Goal: Task Accomplishment & Management: Complete application form

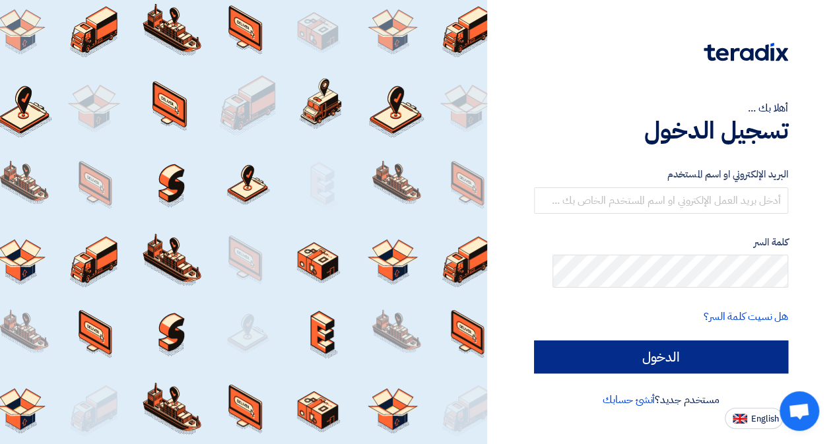
scroll to position [66, 0]
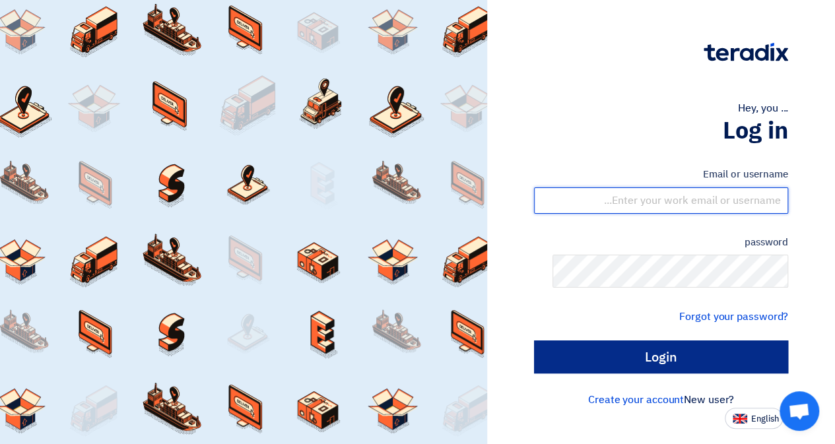
type input "[PERSON_NAME][EMAIL_ADDRESS][PERSON_NAME][DOMAIN_NAME]"
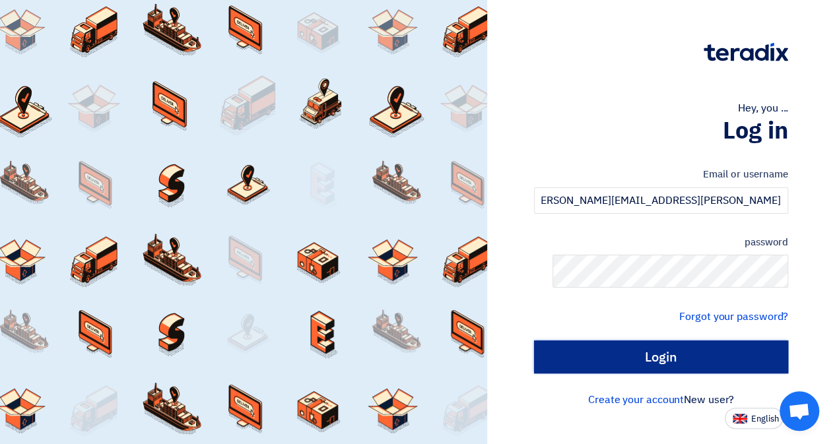
click at [675, 374] on input "Login" at bounding box center [661, 357] width 254 height 33
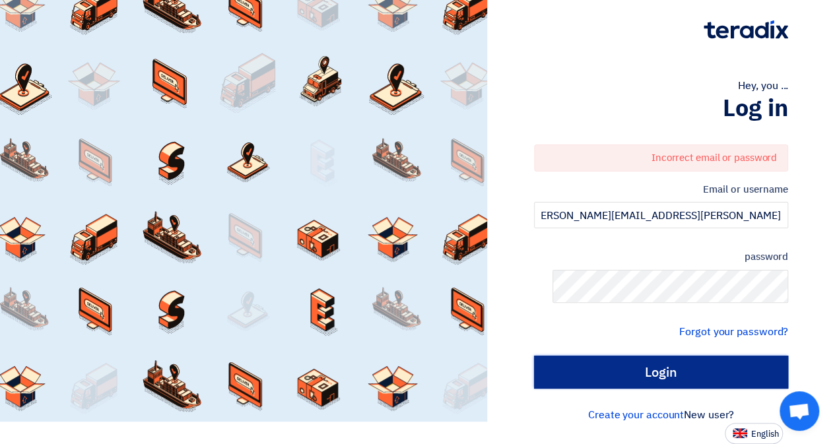
click at [648, 389] on input "Login" at bounding box center [661, 372] width 254 height 33
click at [665, 389] on input "Login" at bounding box center [661, 372] width 254 height 33
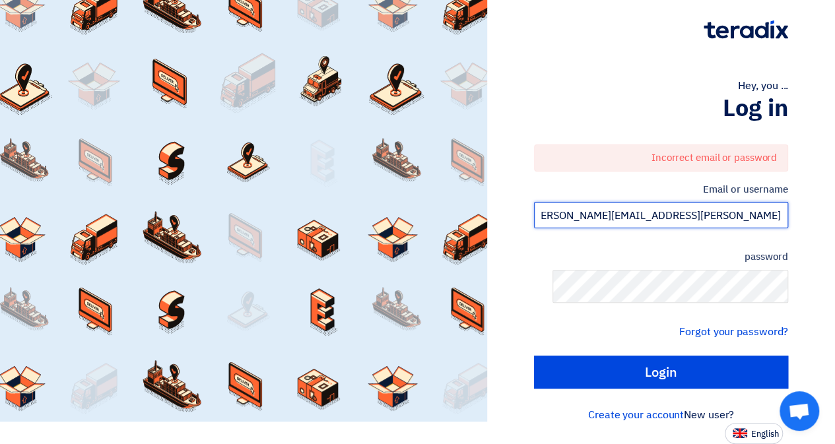
click at [580, 202] on input "[PERSON_NAME][EMAIL_ADDRESS][PERSON_NAME][DOMAIN_NAME]" at bounding box center [661, 215] width 254 height 26
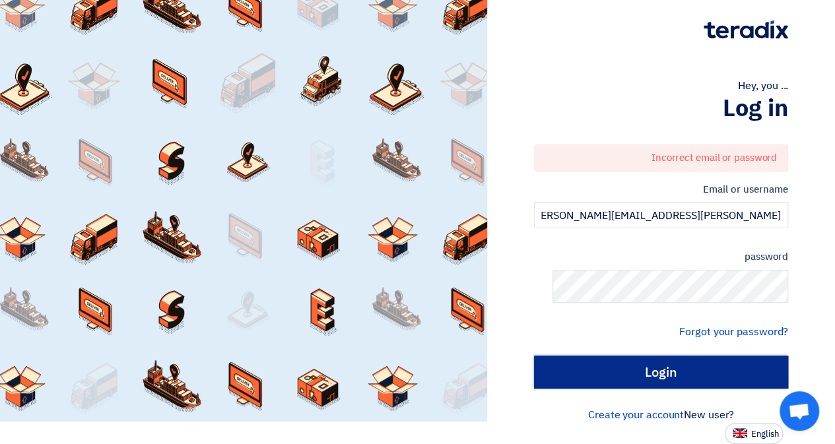
click at [654, 360] on input "Login" at bounding box center [661, 372] width 254 height 33
click at [702, 356] on input "Login" at bounding box center [661, 372] width 254 height 33
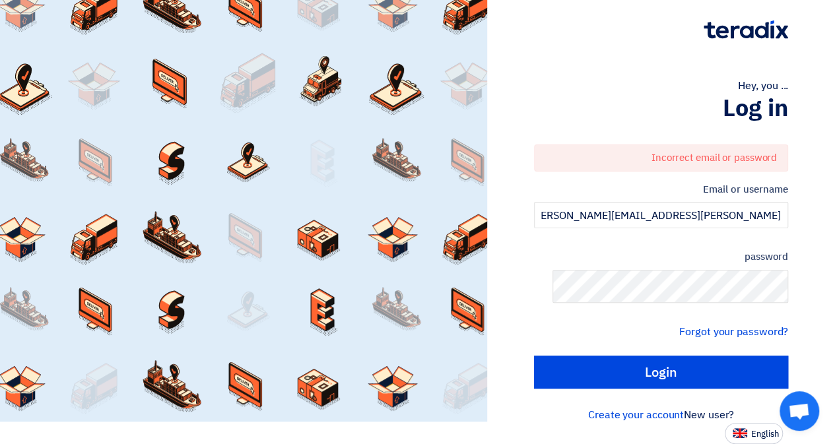
drag, startPoint x: 706, startPoint y: 223, endPoint x: 707, endPoint y: 232, distance: 8.6
click at [706, 250] on label "password" at bounding box center [661, 257] width 254 height 15
click at [696, 250] on div "password" at bounding box center [661, 276] width 254 height 53
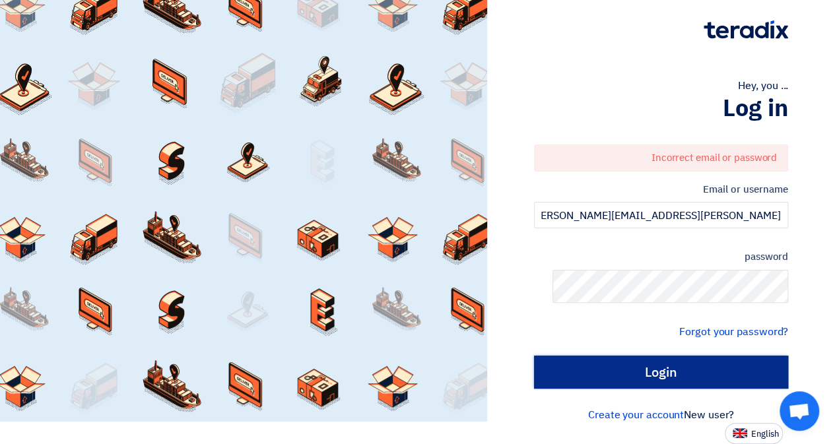
click at [761, 371] on input "Login" at bounding box center [661, 372] width 254 height 33
click at [743, 356] on input "Login" at bounding box center [661, 372] width 254 height 33
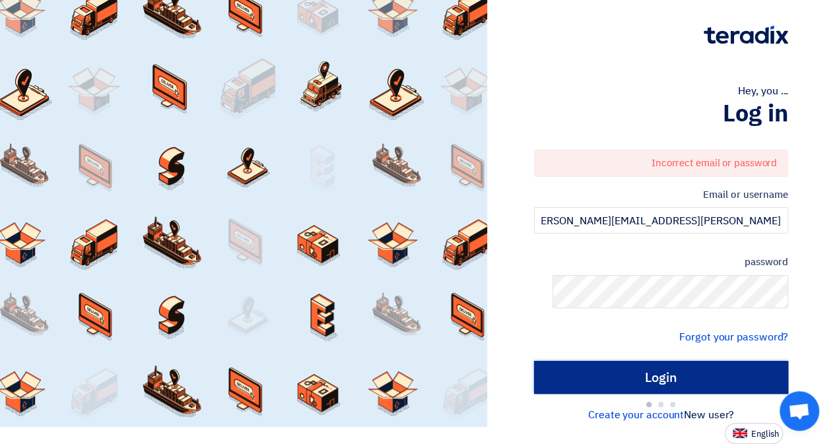
type input "Sign in"
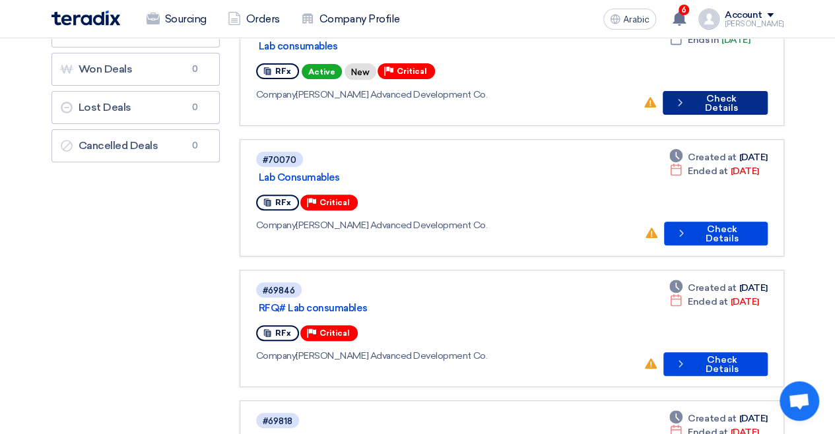
scroll to position [132, 0]
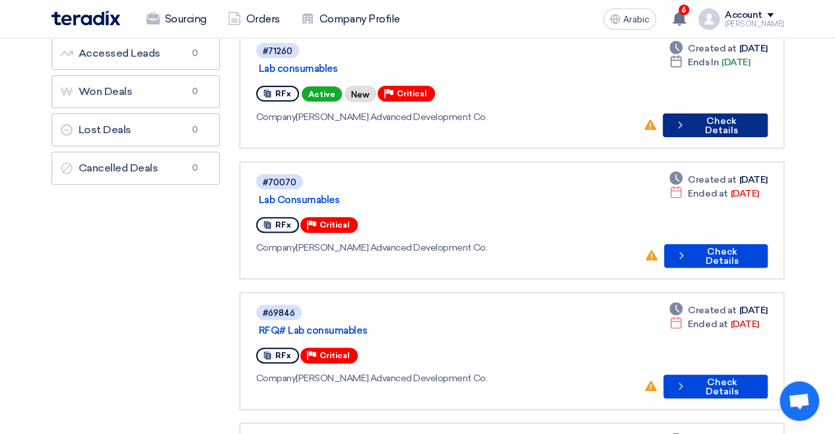
click at [735, 136] on font "Check Details" at bounding box center [721, 126] width 33 height 20
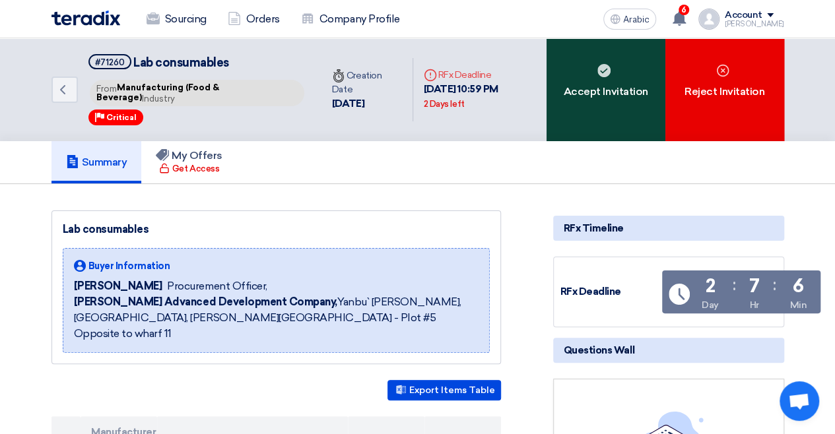
click at [611, 101] on div "Accept Invitation" at bounding box center [606, 89] width 119 height 103
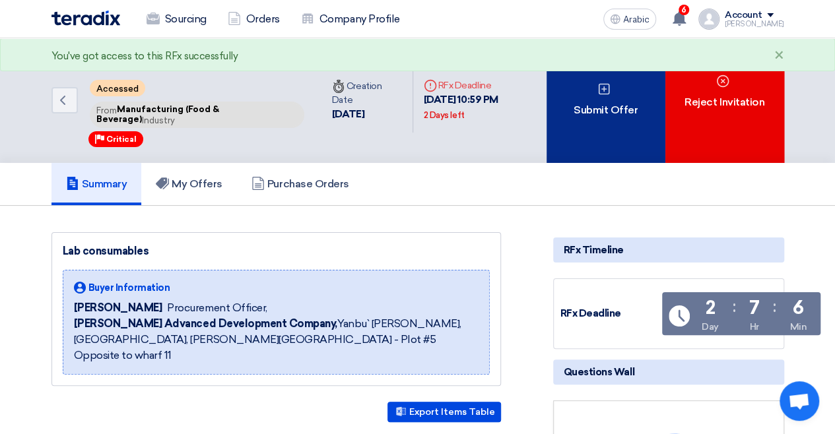
click at [601, 95] on use at bounding box center [604, 89] width 11 height 11
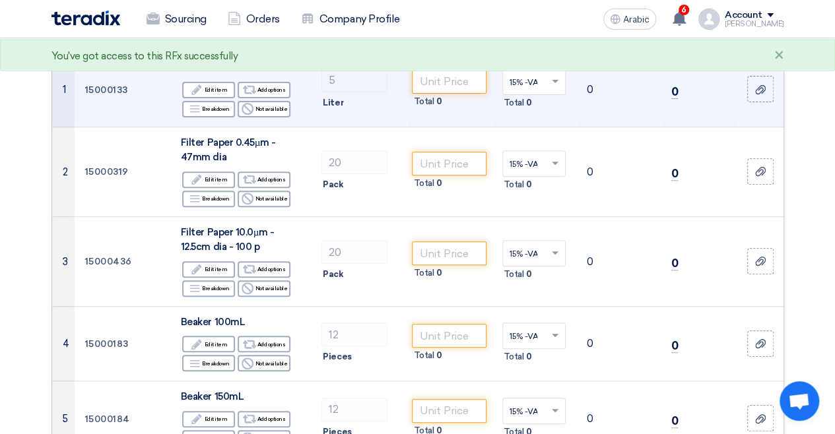
scroll to position [132, 0]
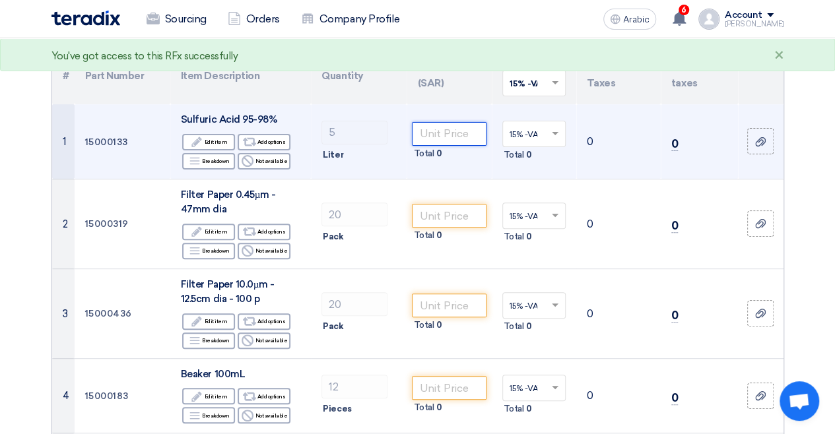
click at [486, 146] on input "number" at bounding box center [449, 134] width 74 height 24
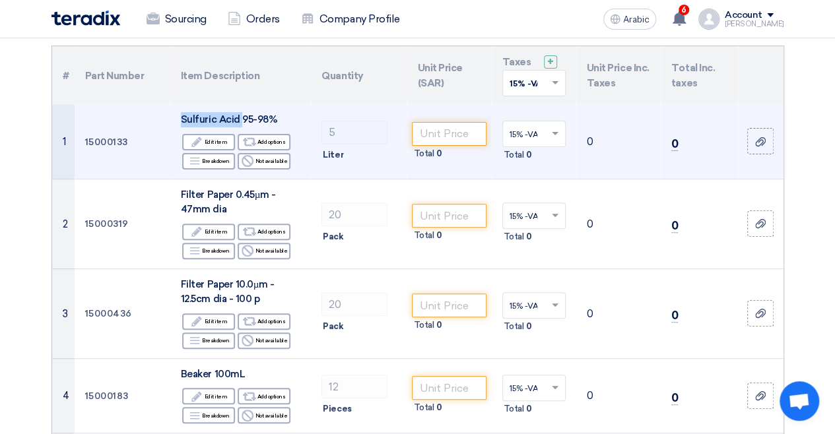
drag, startPoint x: 165, startPoint y: 180, endPoint x: 238, endPoint y: 182, distance: 72.6
click at [238, 125] on font "Sulfuric Acid 95-98%" at bounding box center [229, 120] width 96 height 12
copy font "Sulfuric Acid"
click at [447, 146] on input "number" at bounding box center [449, 134] width 74 height 24
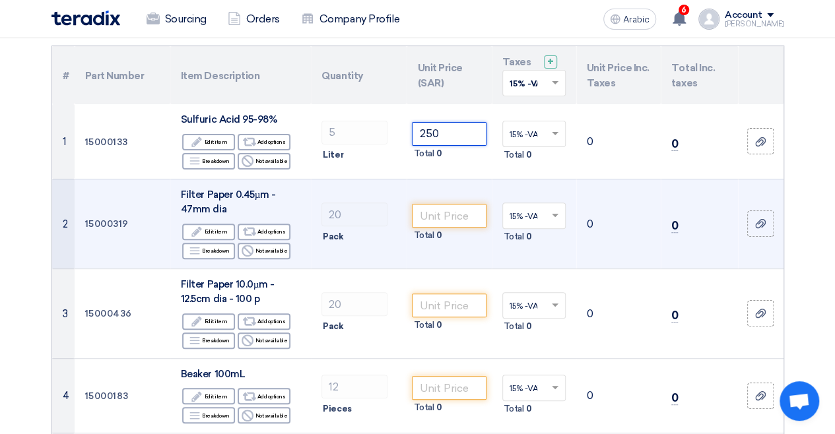
type input "250"
click at [661, 269] on td "0" at bounding box center [618, 224] width 85 height 90
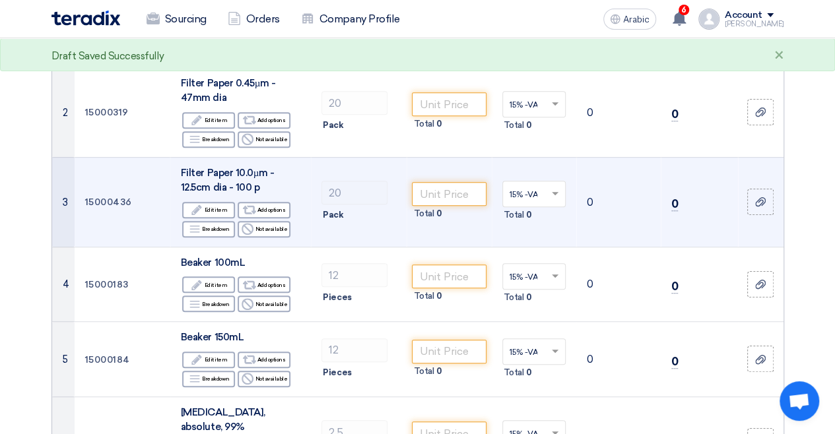
scroll to position [264, 0]
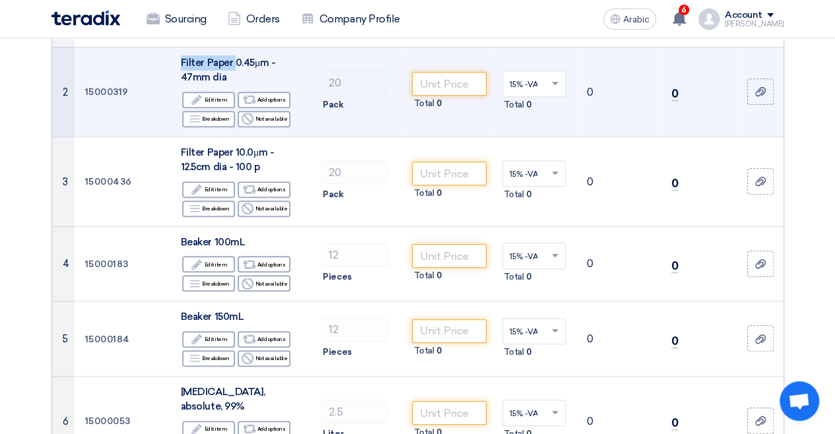
drag, startPoint x: 163, startPoint y: 141, endPoint x: 227, endPoint y: 144, distance: 64.1
click at [227, 84] on font "Filter Paper 0.45µm - 47mm dia" at bounding box center [228, 70] width 95 height 27
copy font "Filter Paper"
drag, startPoint x: 274, startPoint y: 160, endPoint x: 236, endPoint y: 162, distance: 38.4
click at [273, 85] on div "Filter Paper 0.45µm - 47mm dia" at bounding box center [240, 70] width 119 height 30
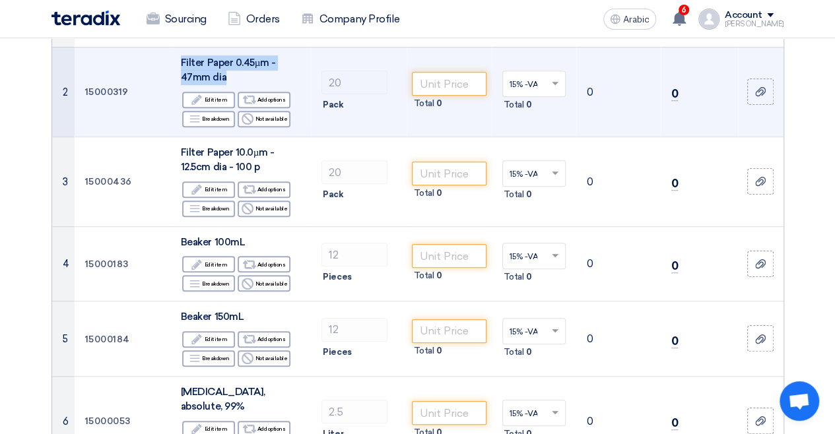
drag, startPoint x: 226, startPoint y: 164, endPoint x: 161, endPoint y: 147, distance: 66.9
click at [170, 137] on td "Filter Paper 0.45µm - 47mm dia Edit Edit item Alternative Add options Breakdown…" at bounding box center [240, 92] width 141 height 90
drag, startPoint x: 164, startPoint y: 145, endPoint x: 231, endPoint y: 171, distance: 72.3
click at [231, 137] on td "Filter Paper 0.45µm - 47mm dia Edit Edit item Alternative Add options Breakdown…" at bounding box center [240, 92] width 141 height 90
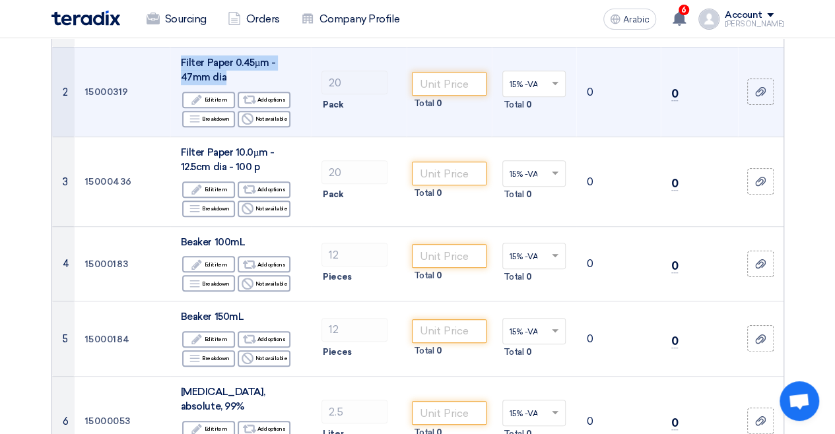
copy font "Filter Paper 0.45µm - 47mm dia"
click at [466, 96] on input "number" at bounding box center [449, 84] width 74 height 24
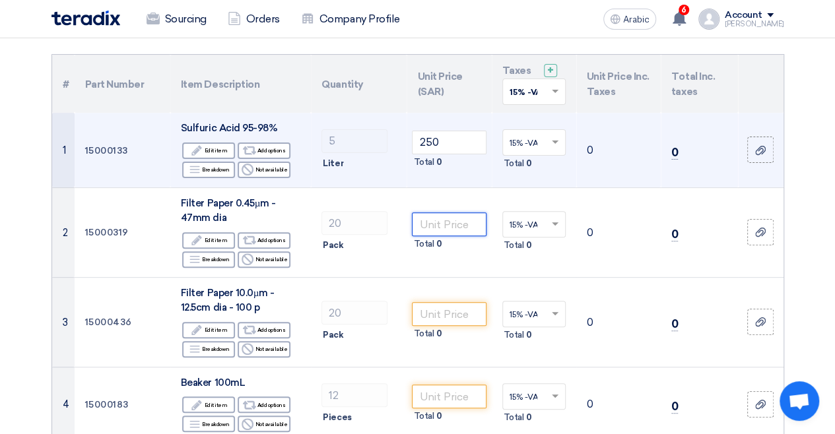
scroll to position [198, 0]
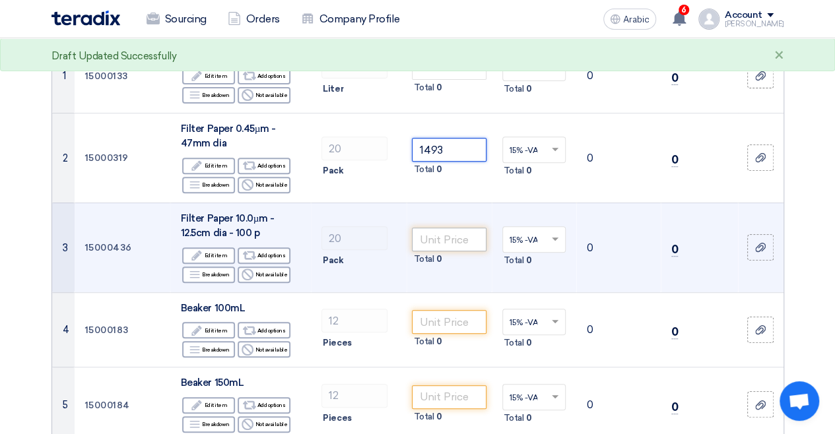
type input "1493"
click at [471, 252] on input "number" at bounding box center [449, 240] width 74 height 24
click at [474, 252] on input "number" at bounding box center [449, 240] width 74 height 24
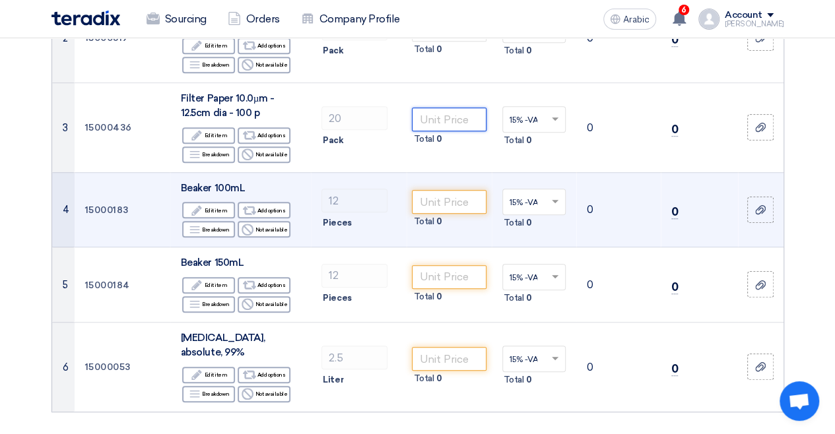
scroll to position [330, 0]
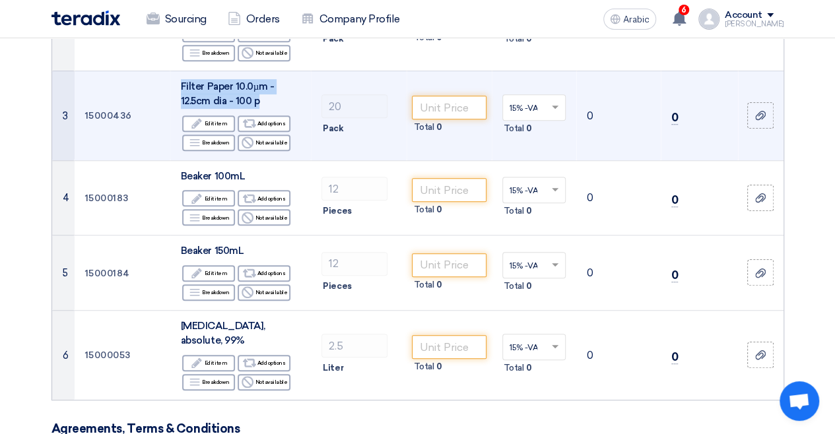
drag, startPoint x: 162, startPoint y: 179, endPoint x: 257, endPoint y: 206, distance: 98.8
click at [257, 160] on td "Filter Paper 10.0µm - 12.5cm dia - 100 p Edit Edit item Alternative Add options…" at bounding box center [240, 116] width 141 height 90
copy font "Filter Paper 10.0µm - 12.5cm dia - 100 p"
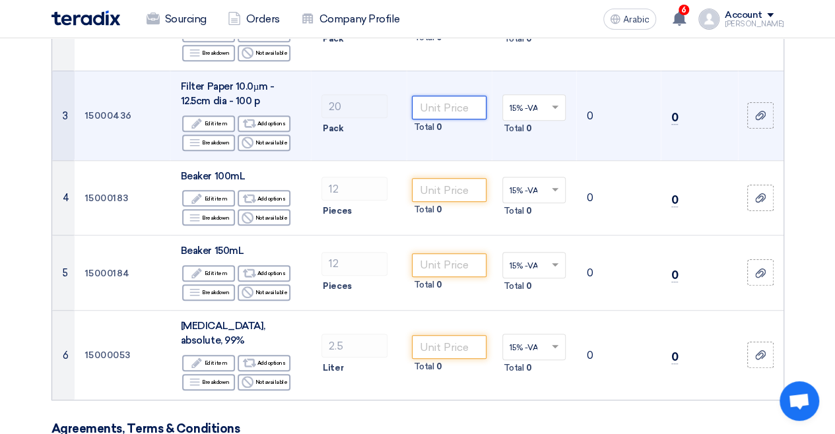
click at [452, 119] on input "number" at bounding box center [449, 108] width 74 height 24
click at [486, 119] on input "number" at bounding box center [449, 108] width 74 height 24
click at [267, 109] on div "Filter Paper 10.0µm - 12.5cm dia - 100 p" at bounding box center [240, 94] width 119 height 30
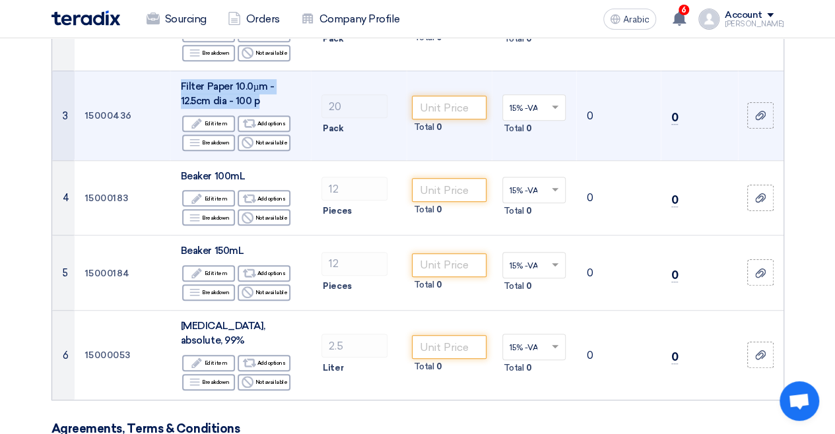
drag, startPoint x: 249, startPoint y: 201, endPoint x: 161, endPoint y: 184, distance: 89.6
click at [170, 160] on td "Filter Paper 10.0µm - 12.5cm dia - 100 p Edit Edit item Alternative Add options…" at bounding box center [240, 116] width 141 height 90
copy font "Filter Paper 10.0µm - 12.5cm dia - 100 p"
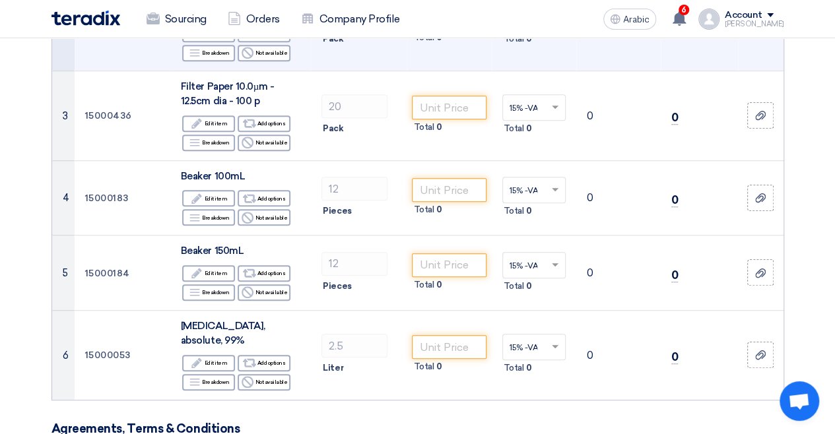
click at [469, 30] on input "1493" at bounding box center [449, 18] width 74 height 24
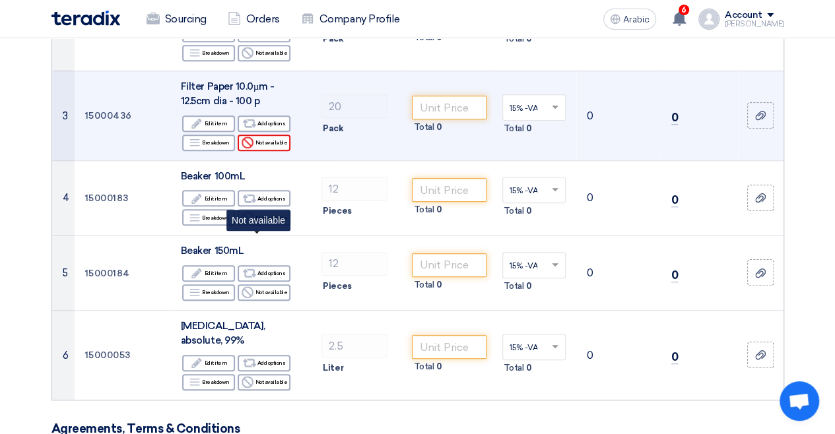
click at [263, 146] on font "Not available" at bounding box center [271, 142] width 32 height 7
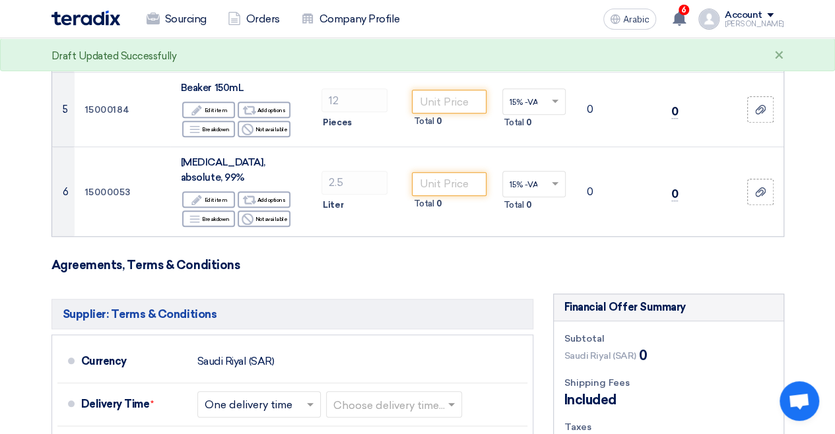
scroll to position [531, 0]
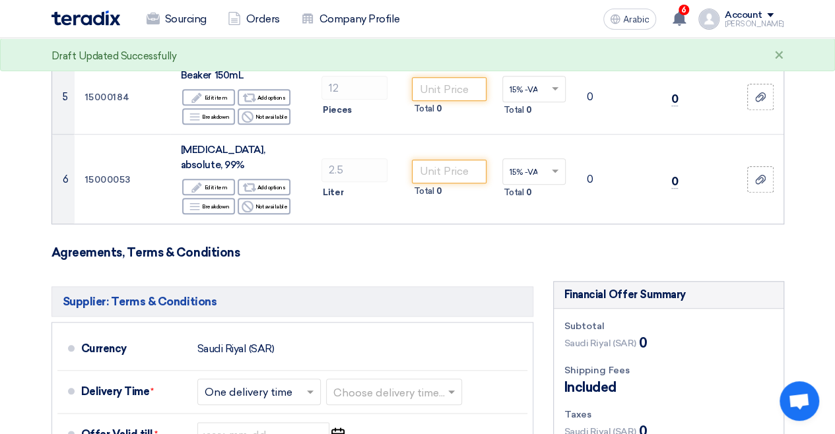
drag, startPoint x: 158, startPoint y: 131, endPoint x: 200, endPoint y: 129, distance: 41.7
click at [200, 60] on td "Beaker 100mL Edit Edit item Alternative Add options Breakdown Breakdown Reject" at bounding box center [240, 22] width 141 height 75
copy font "Beaker"
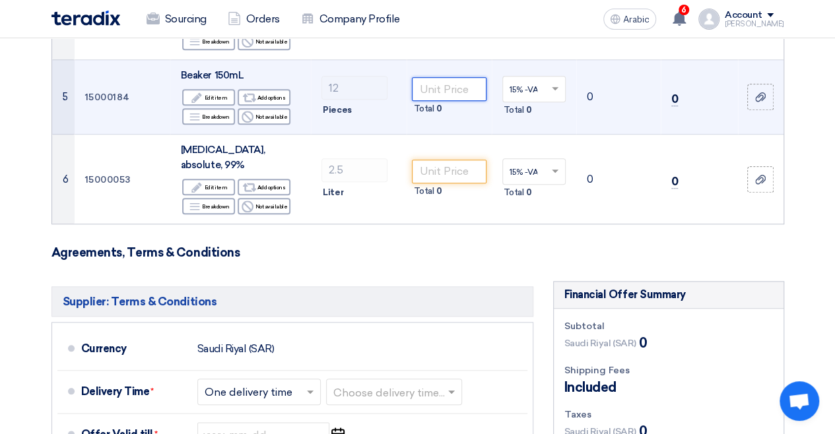
click at [474, 101] on input "number" at bounding box center [449, 89] width 74 height 24
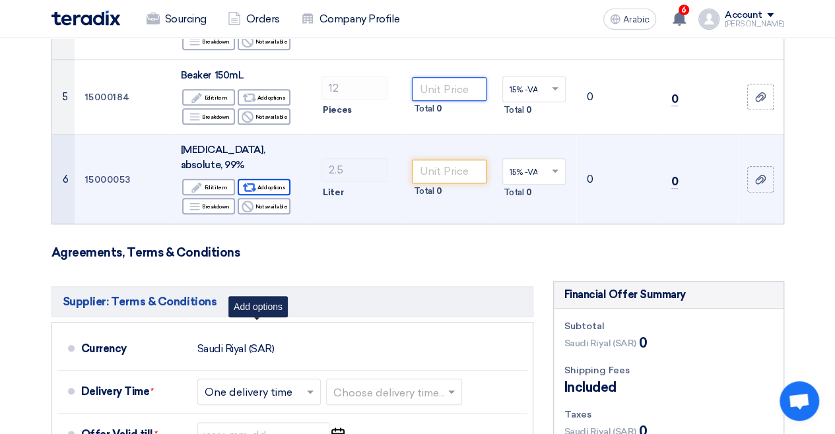
scroll to position [663, 0]
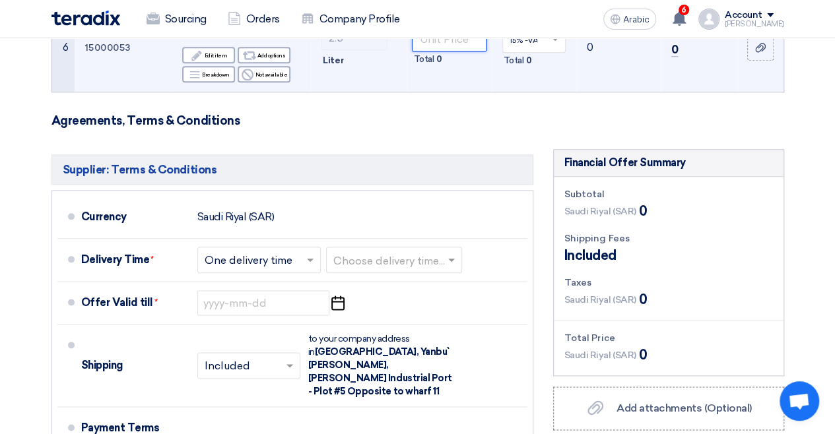
click at [486, 51] on input "number" at bounding box center [449, 40] width 74 height 24
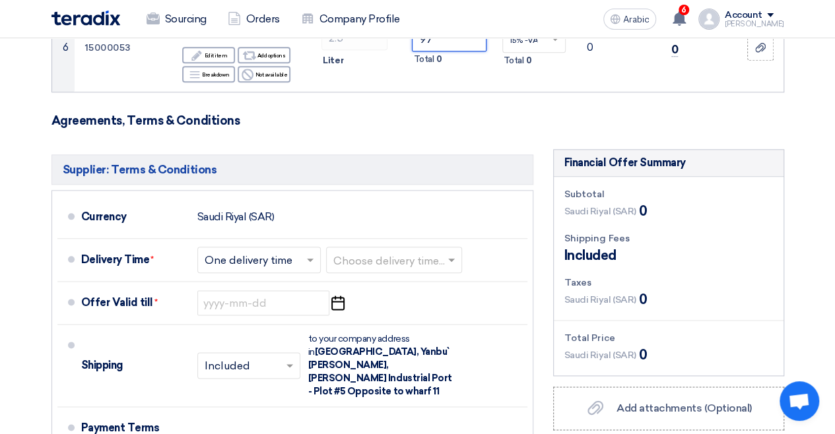
type input "97"
click at [388, 128] on h3 "Agreements, Terms & Conditions" at bounding box center [417, 121] width 733 height 15
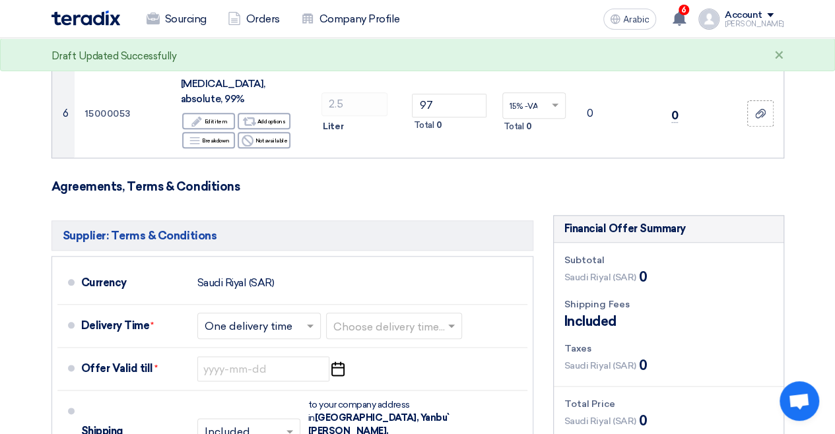
scroll to position [531, 0]
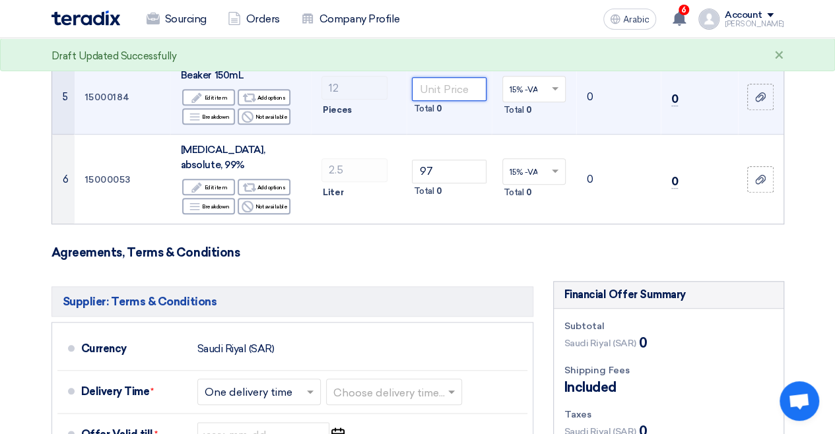
click at [486, 101] on input "number" at bounding box center [449, 89] width 74 height 24
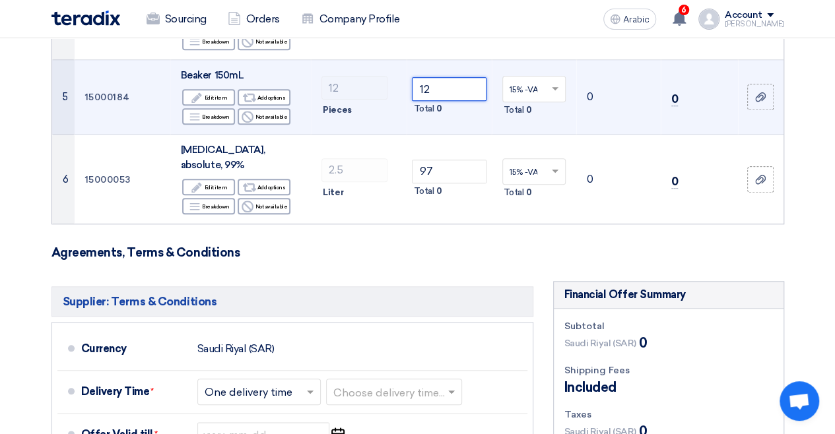
scroll to position [597, 0]
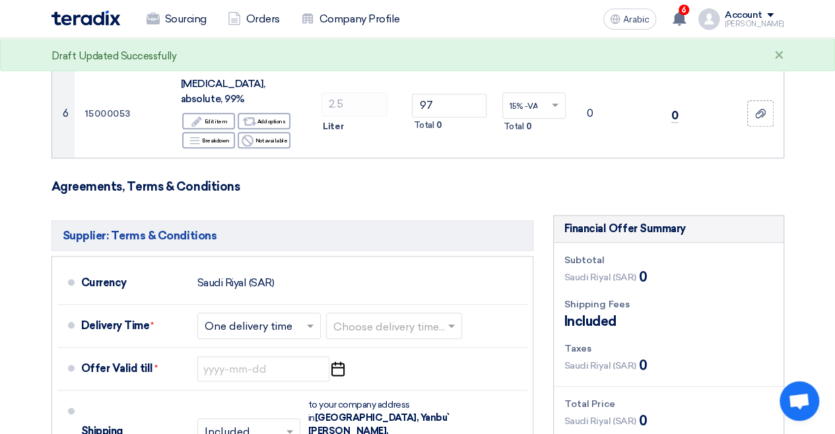
type input "12"
click at [399, 393] on form "Offer Details # Part Number Item Description Quantity Unit Price (SAR) Taxes + …" at bounding box center [417, 114] width 733 height 1141
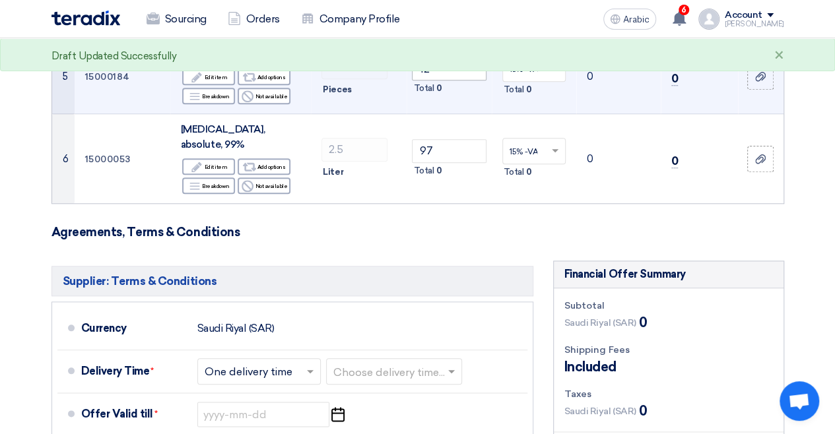
scroll to position [531, 0]
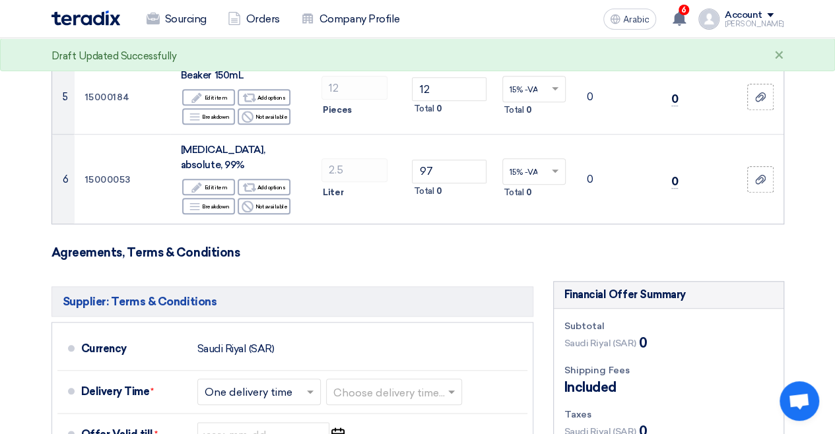
click at [483, 26] on input "number" at bounding box center [449, 15] width 74 height 24
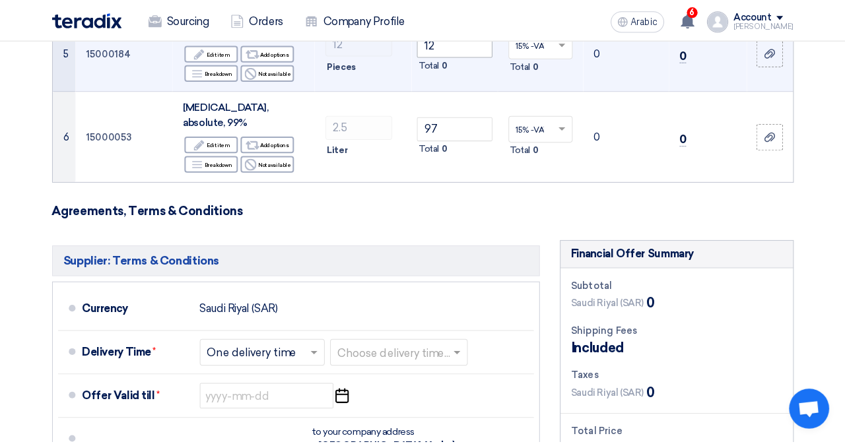
scroll to position [597, 0]
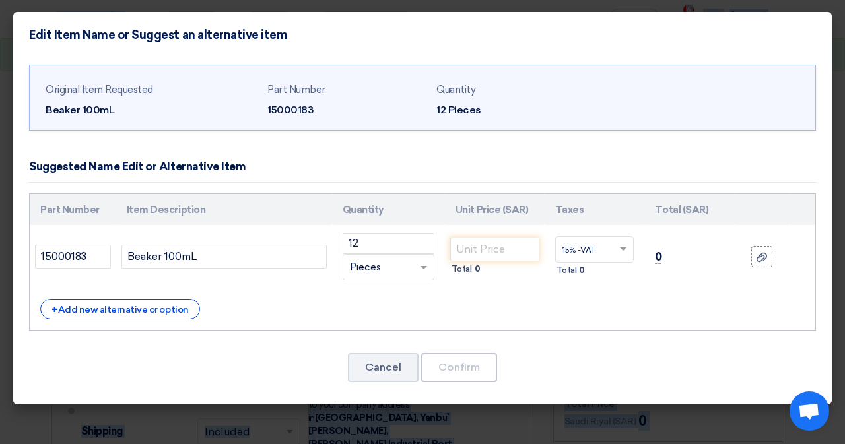
scroll to position [93, 0]
click at [376, 382] on button "Cancel" at bounding box center [383, 367] width 71 height 29
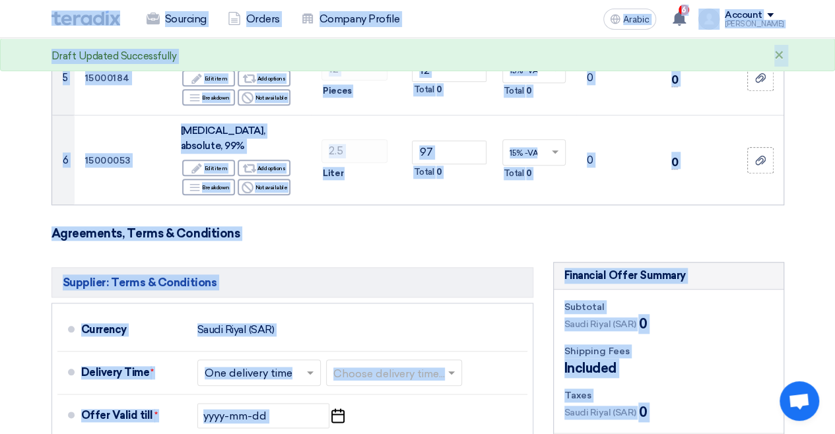
scroll to position [531, 0]
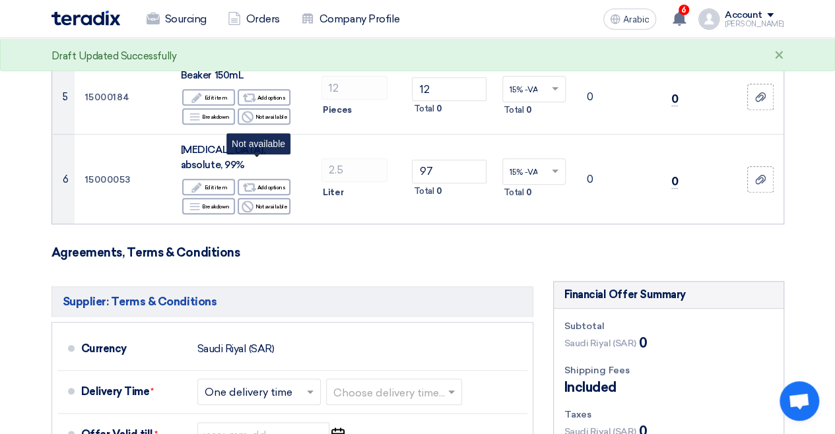
click at [269, 47] on font "Not available" at bounding box center [271, 41] width 32 height 11
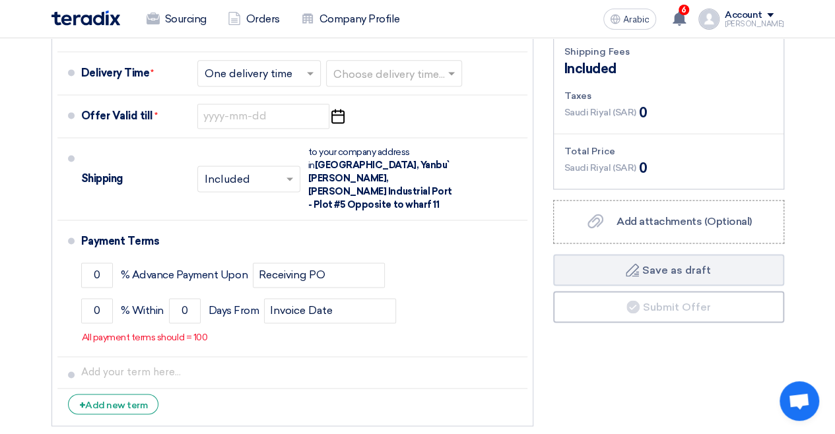
scroll to position [924, 0]
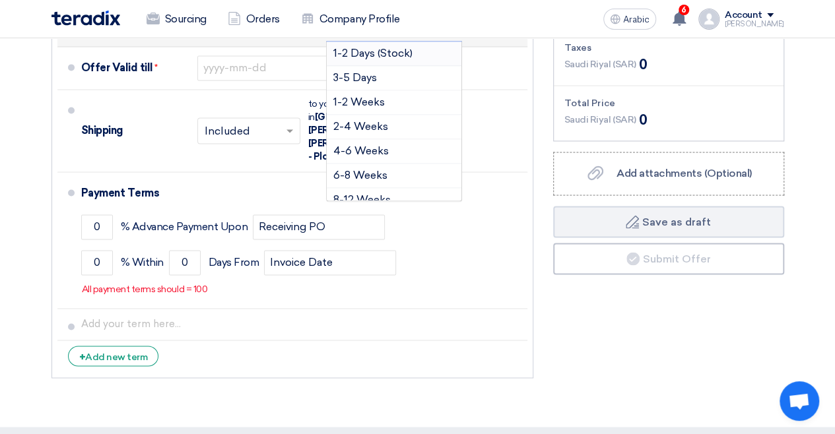
click at [421, 36] on input "text" at bounding box center [394, 26] width 123 height 19
click at [452, 66] on div "1-2 Days (Stock)" at bounding box center [394, 54] width 135 height 24
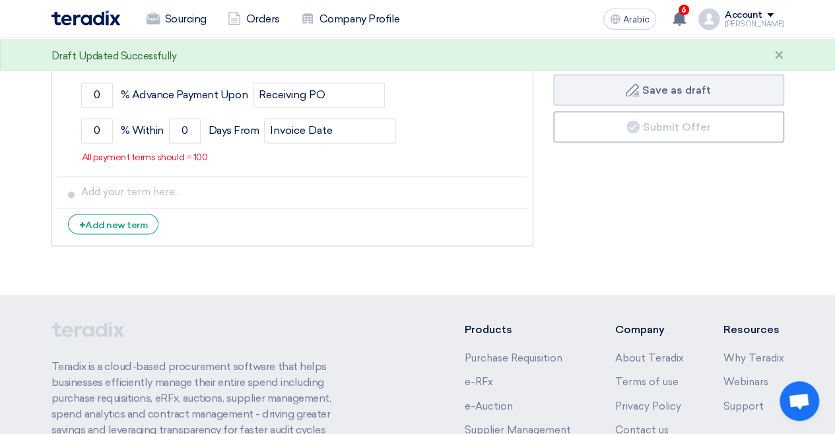
scroll to position [0, 0]
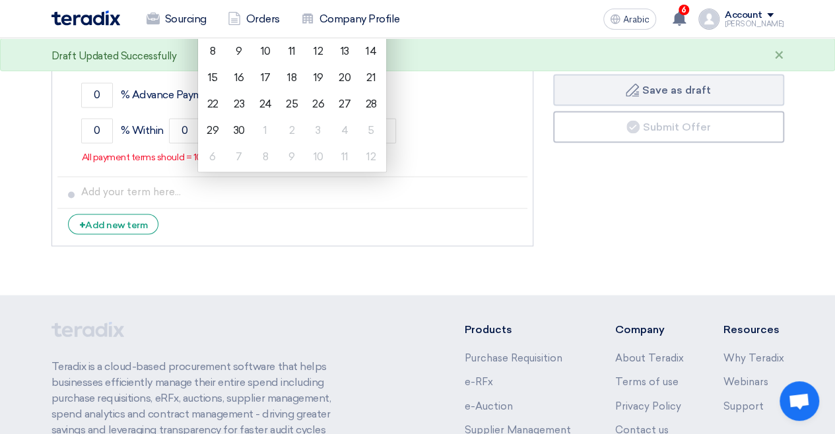
select select "10"
click at [279, 38] on div "2" at bounding box center [292, 25] width 26 height 26
type input "[DATE]"
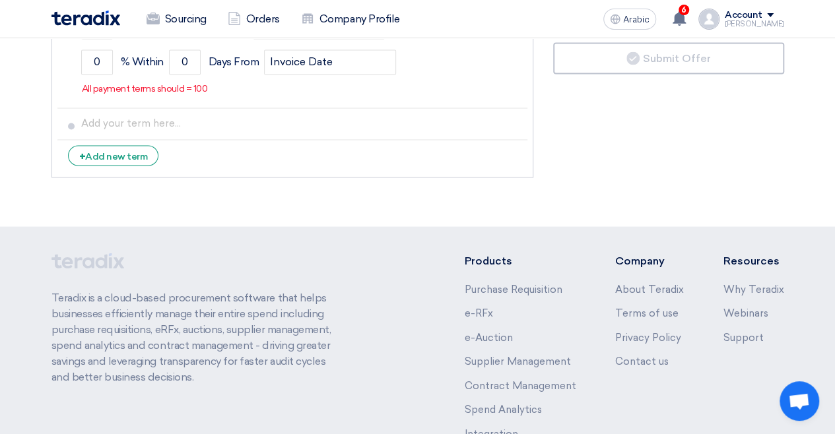
scroll to position [1188, 0]
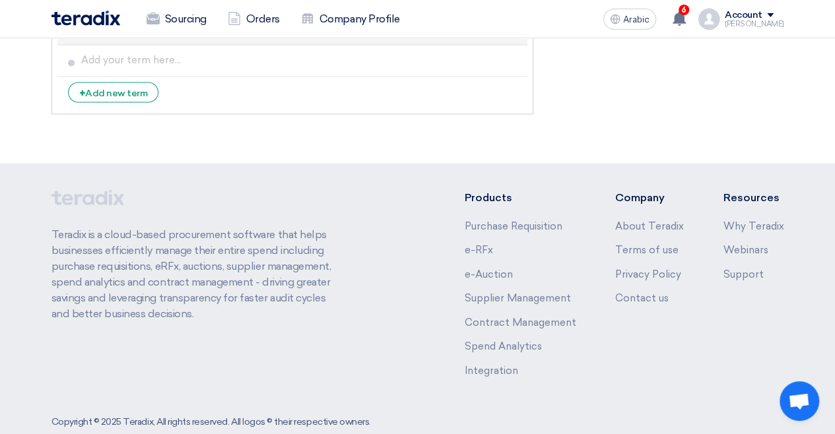
type input "100"
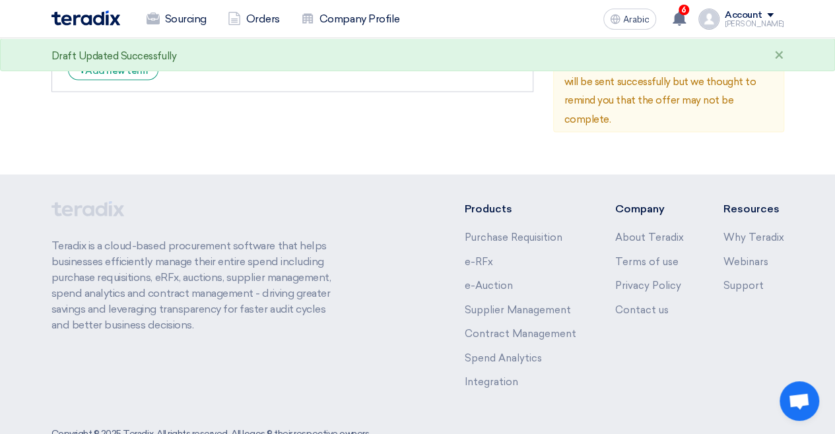
type input "30"
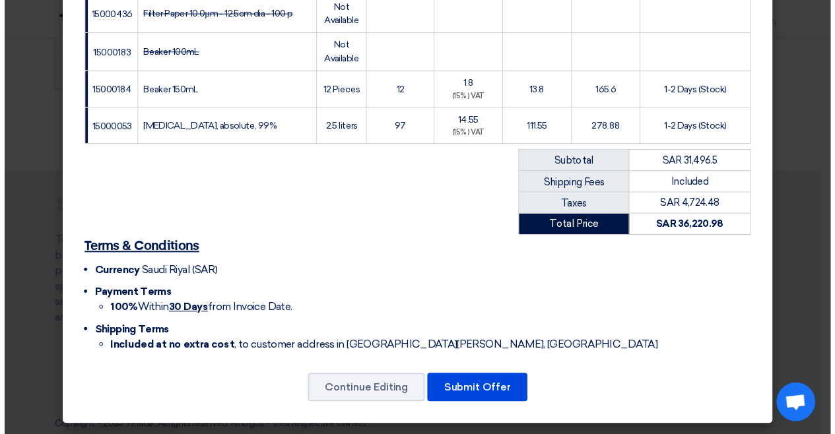
scroll to position [496, 0]
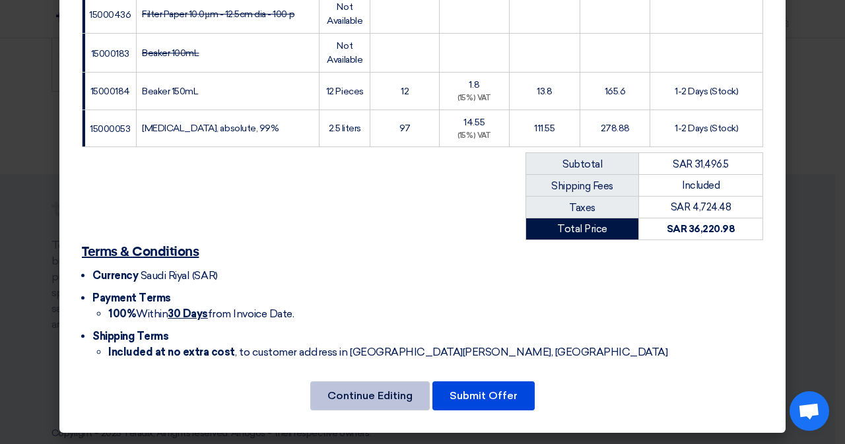
click at [345, 397] on button "Continue Editing" at bounding box center [369, 396] width 119 height 29
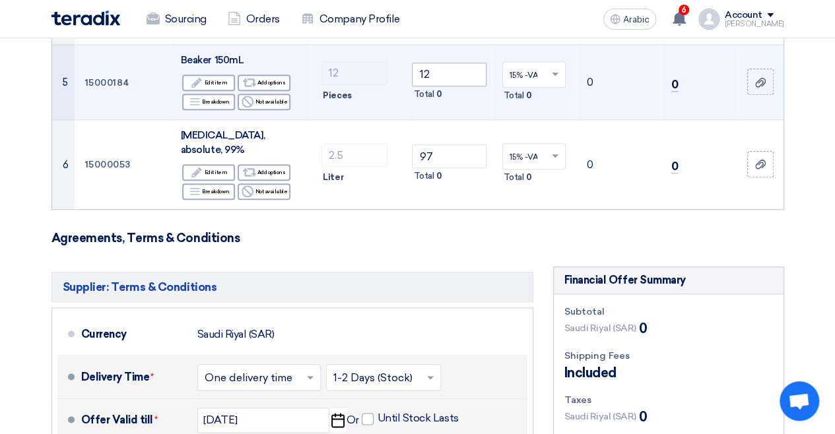
scroll to position [594, 0]
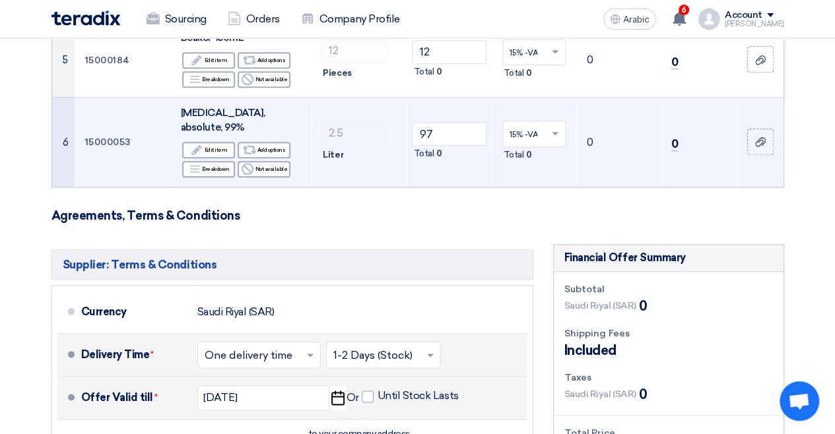
click at [470, 162] on div "Total 0" at bounding box center [449, 154] width 74 height 16
click at [471, 162] on div "Total 0" at bounding box center [449, 154] width 74 height 16
click at [470, 146] on input "97" at bounding box center [449, 134] width 74 height 24
type input "9"
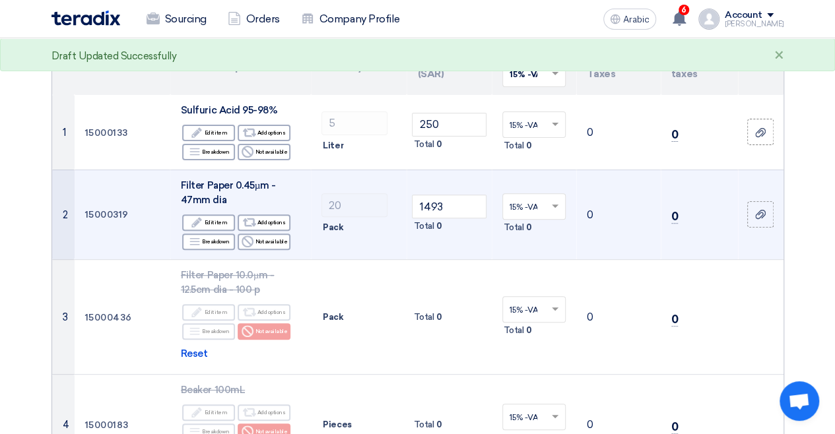
scroll to position [132, 0]
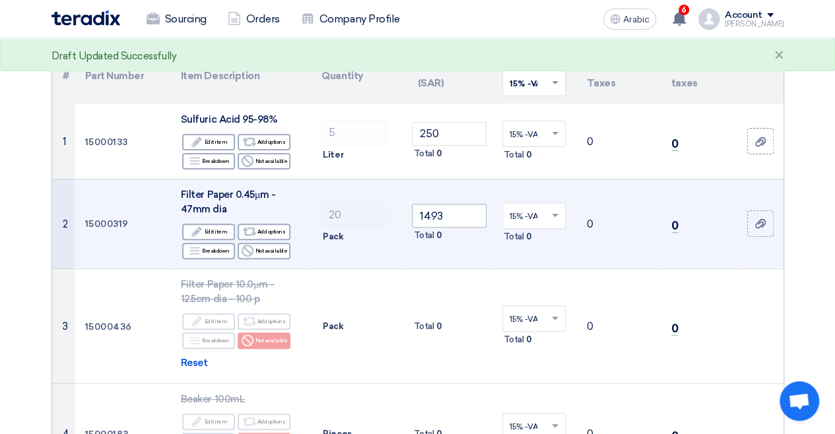
type input "38.8"
click at [473, 228] on input "1493" at bounding box center [449, 216] width 74 height 24
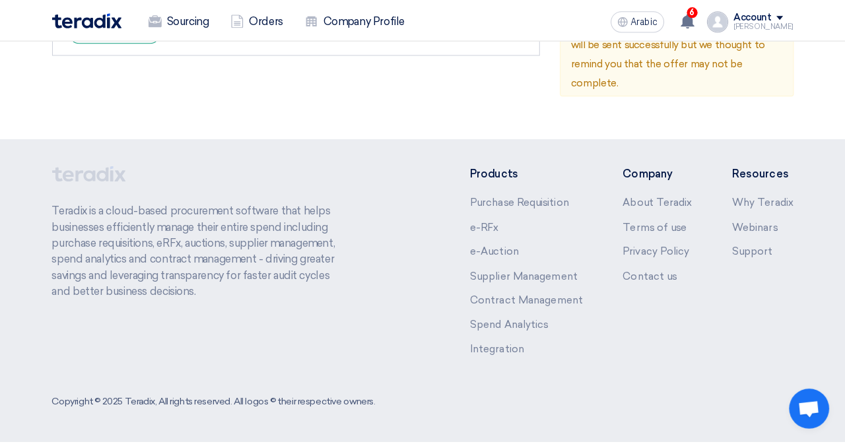
scroll to position [1188, 0]
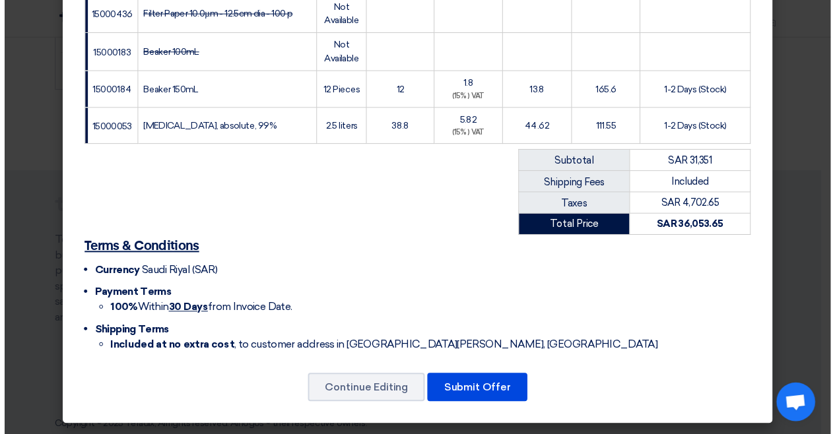
scroll to position [496, 0]
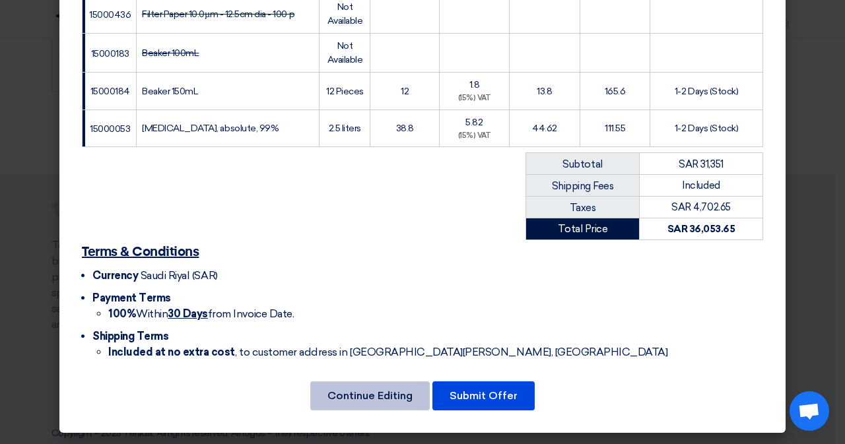
click at [334, 382] on button "Continue Editing" at bounding box center [369, 396] width 119 height 29
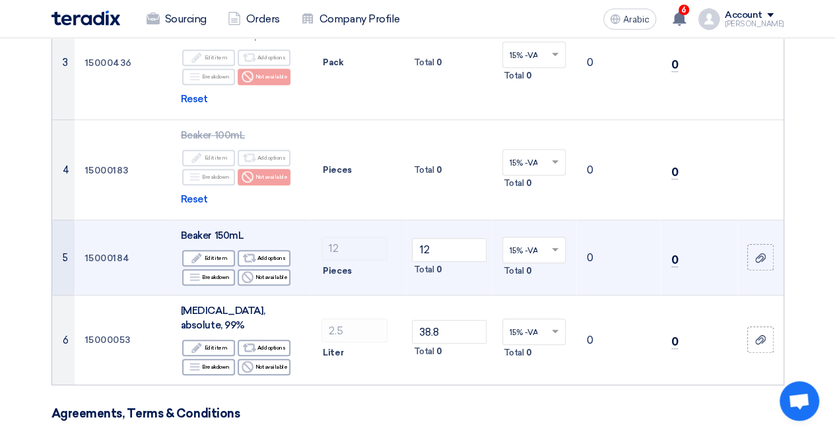
scroll to position [66, 0]
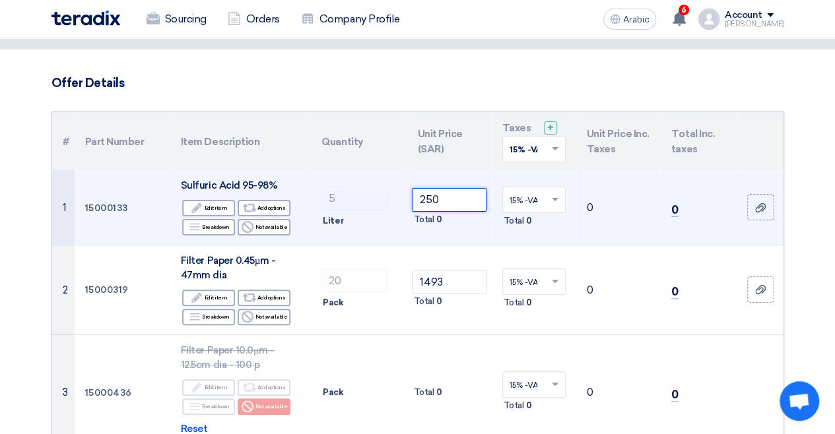
click at [477, 212] on input "250" at bounding box center [449, 200] width 74 height 24
type input "2"
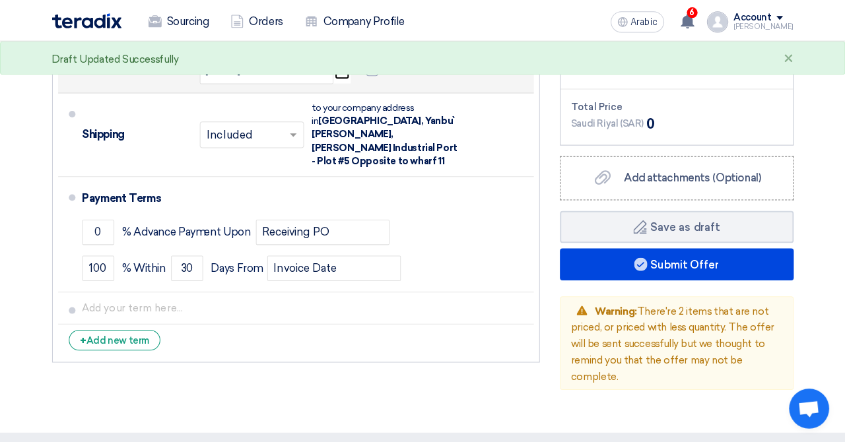
scroll to position [1122, 0]
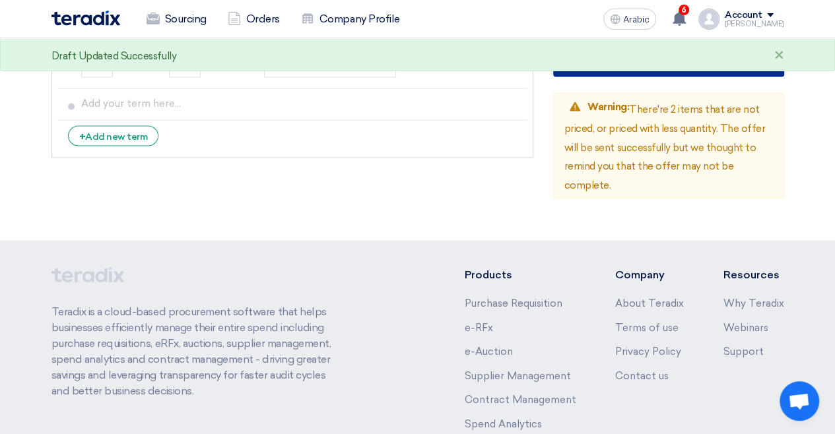
type input "50"
click at [705, 67] on font "Submit Offer" at bounding box center [677, 60] width 68 height 13
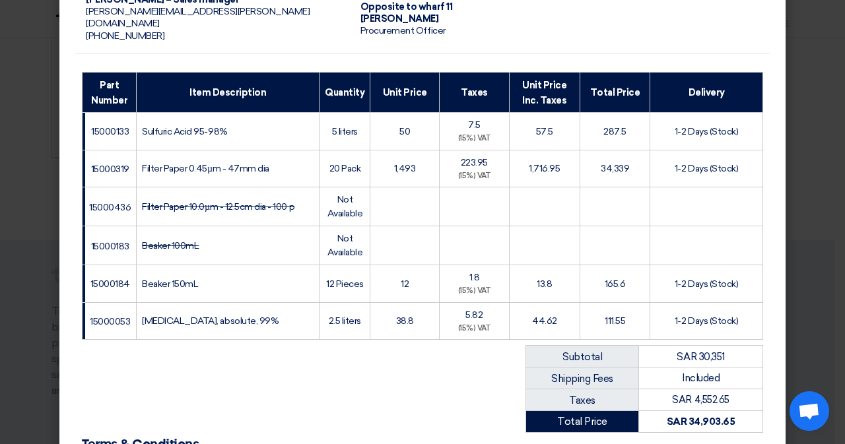
scroll to position [198, 0]
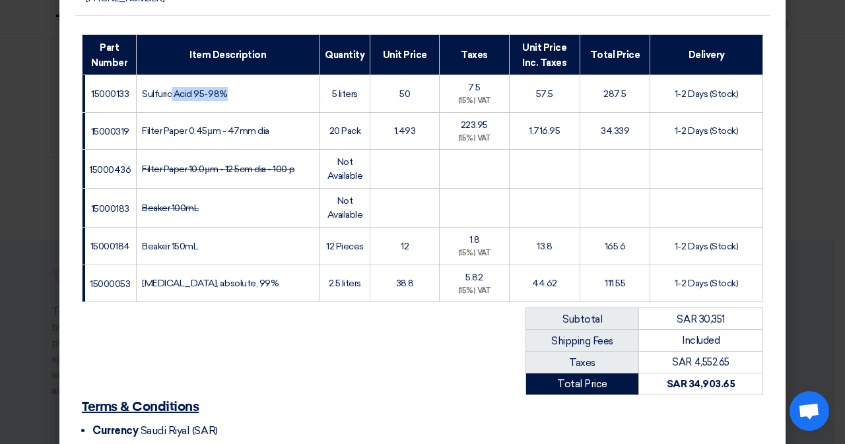
drag, startPoint x: 136, startPoint y: 134, endPoint x: 201, endPoint y: 141, distance: 65.0
click at [201, 100] on font "Sulfuric Acid 95-98%" at bounding box center [184, 93] width 85 height 11
click at [207, 175] on font "Filter Paper 10.0µm - 12.5cm dia - 100 p" at bounding box center [218, 169] width 152 height 11
drag, startPoint x: 312, startPoint y: 177, endPoint x: 342, endPoint y: 177, distance: 30.4
click at [342, 137] on font "20 Pack" at bounding box center [345, 130] width 32 height 11
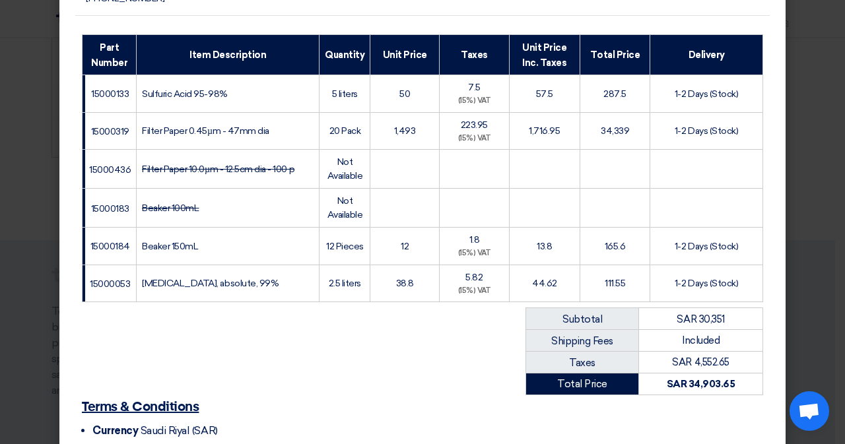
click at [167, 189] on td "Filter Paper 10.0µm - 12.5cm dia - 100 p" at bounding box center [228, 169] width 183 height 39
click at [256, 150] on td "Filter Paper 0.45µm - 47mm dia" at bounding box center [228, 131] width 183 height 38
drag, startPoint x: 254, startPoint y: 178, endPoint x: 223, endPoint y: 178, distance: 30.4
click at [223, 137] on font "Filter Paper 0.45µm - 47mm dia" at bounding box center [205, 130] width 127 height 11
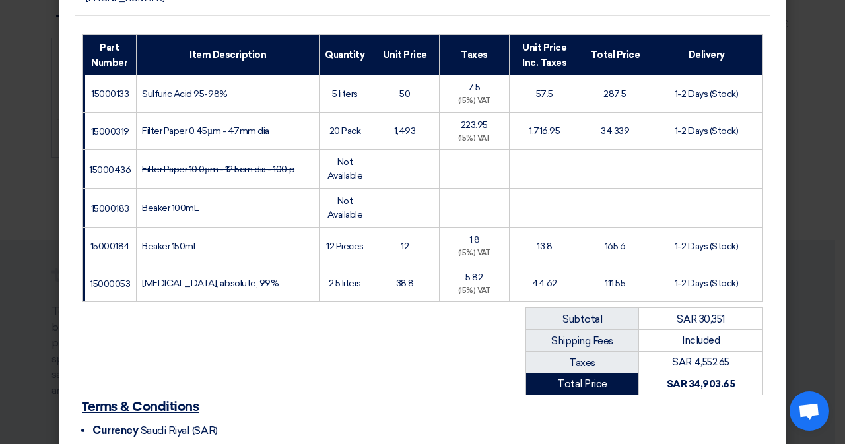
click at [650, 150] on td "34,339" at bounding box center [615, 131] width 70 height 38
click at [738, 137] on font "1-2 Days (Stock)" at bounding box center [706, 130] width 63 height 11
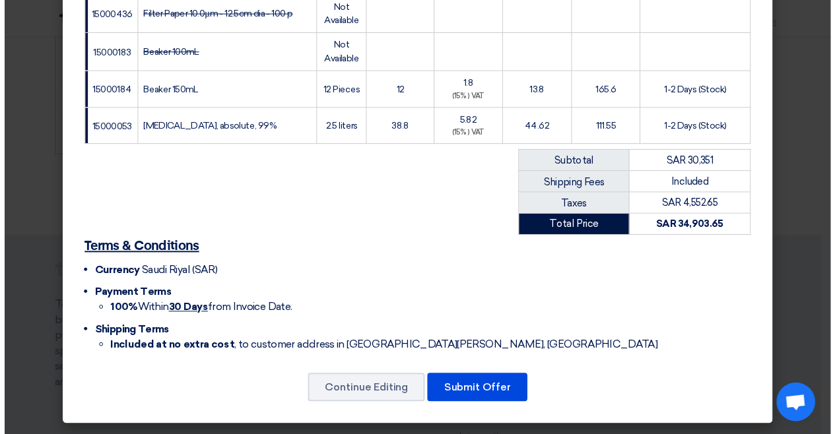
scroll to position [496, 0]
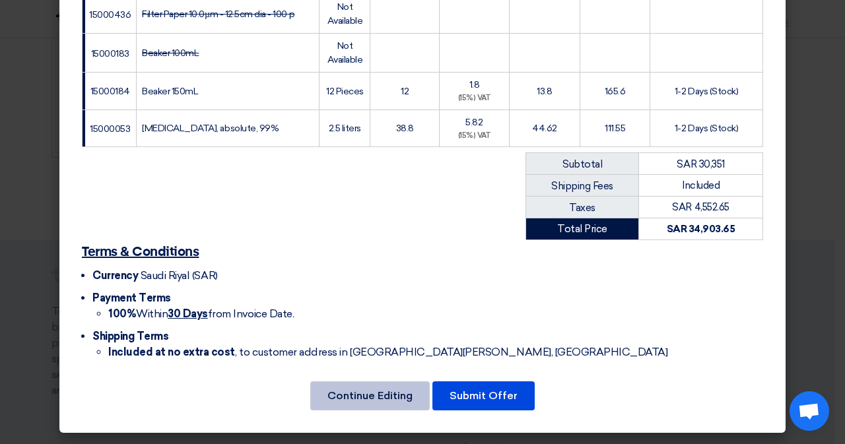
click at [351, 389] on font "Continue Editing" at bounding box center [369, 395] width 85 height 13
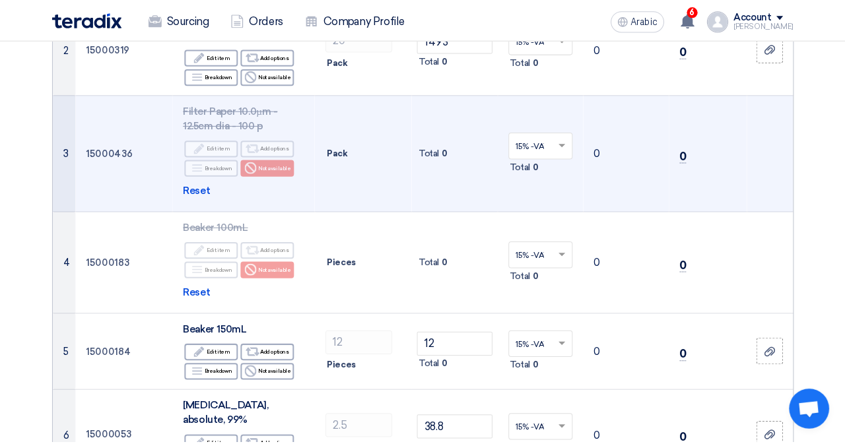
scroll to position [232, 0]
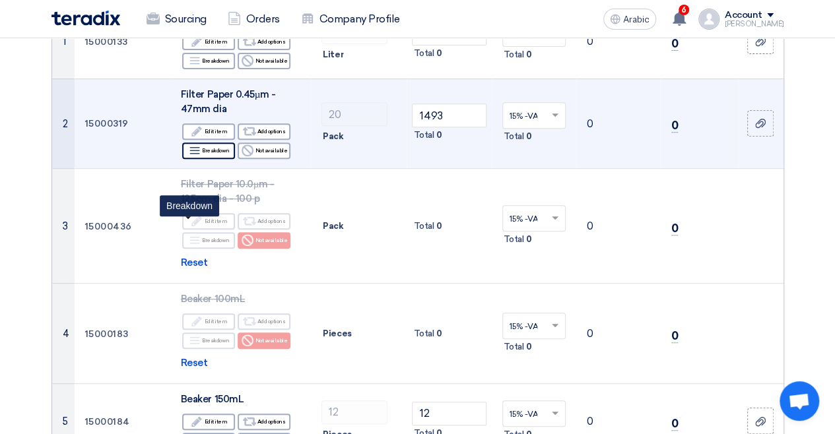
click at [203, 154] on font "Breakdown" at bounding box center [216, 150] width 28 height 7
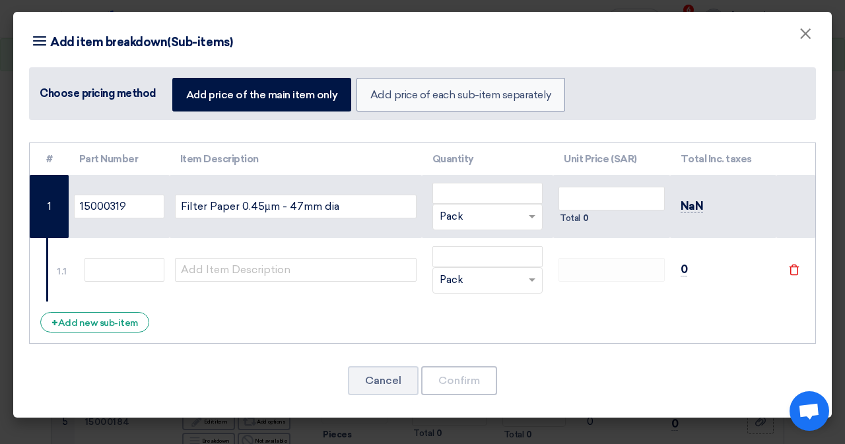
scroll to position [110, 0]
click at [799, 48] on font "×" at bounding box center [805, 37] width 13 height 26
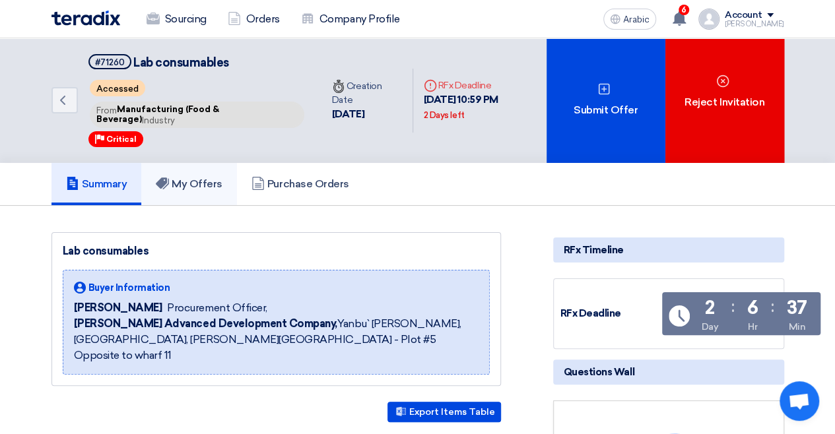
click at [199, 205] on link "My Offers" at bounding box center [189, 184] width 96 height 42
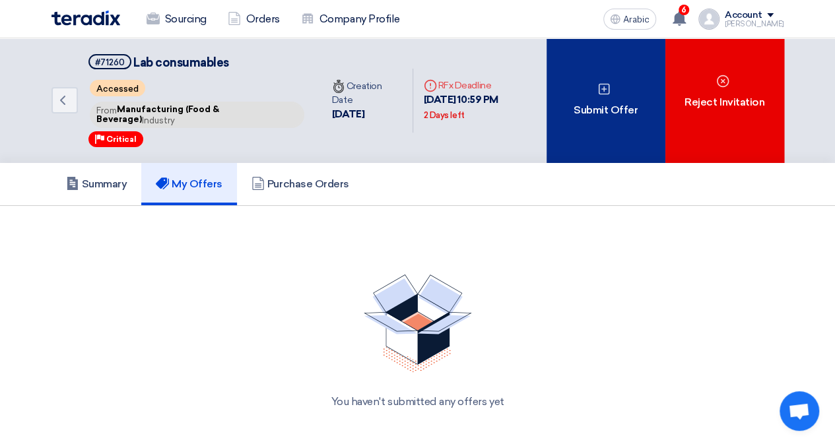
click at [562, 163] on div "Submit Offer" at bounding box center [606, 100] width 119 height 125
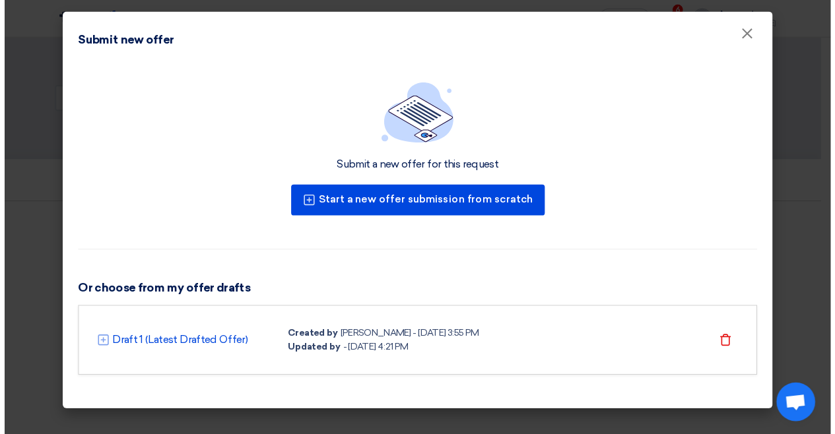
scroll to position [90, 0]
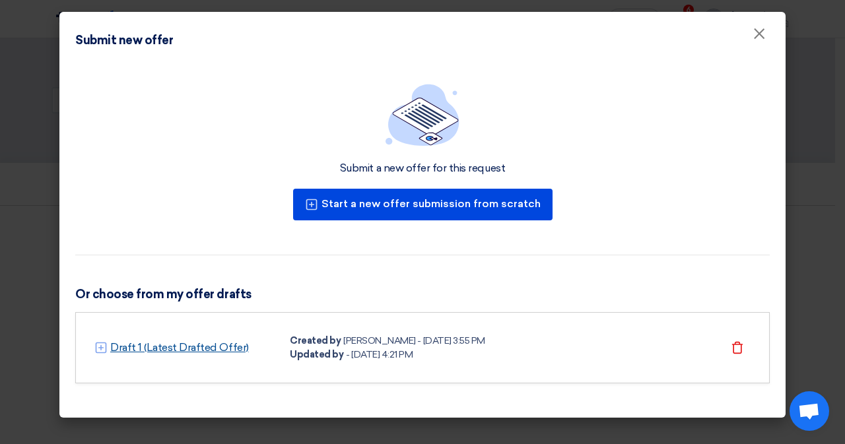
click at [123, 345] on font "Draft 1 (Latest Drafted Offer)" at bounding box center [179, 347] width 139 height 13
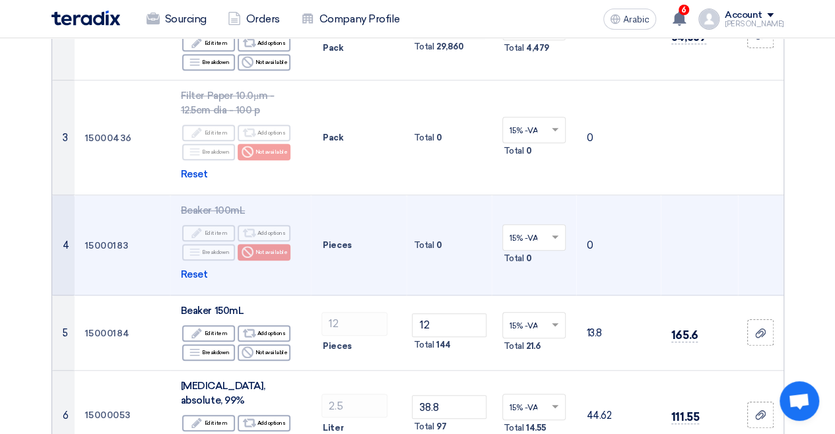
scroll to position [330, 0]
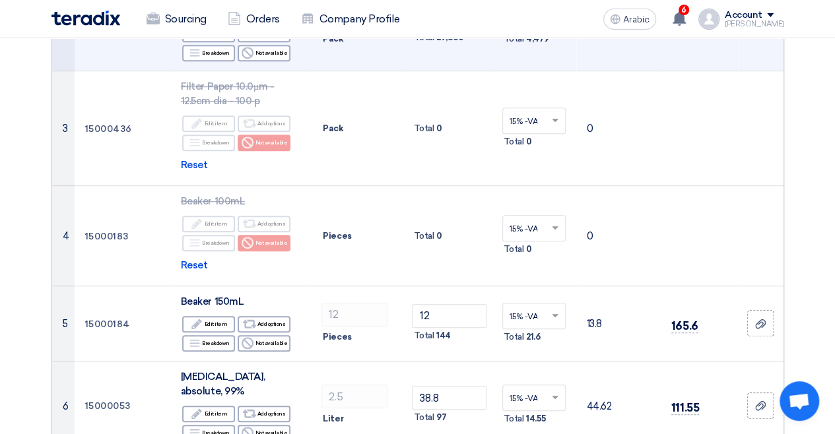
click at [475, 30] on input "1493" at bounding box center [449, 18] width 74 height 24
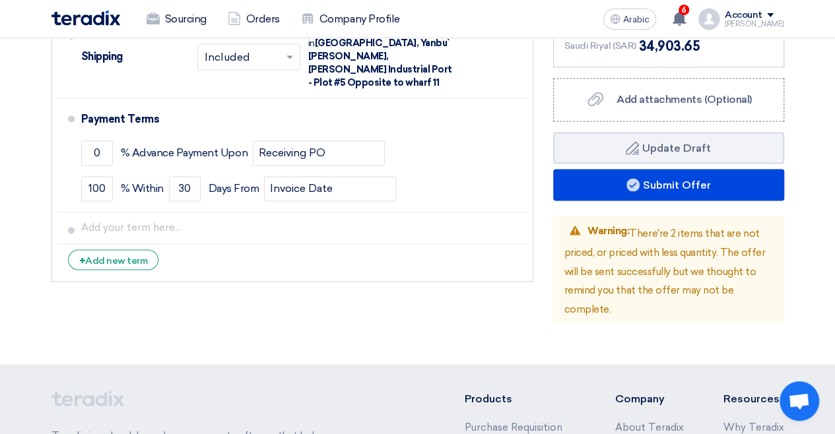
scroll to position [924, 0]
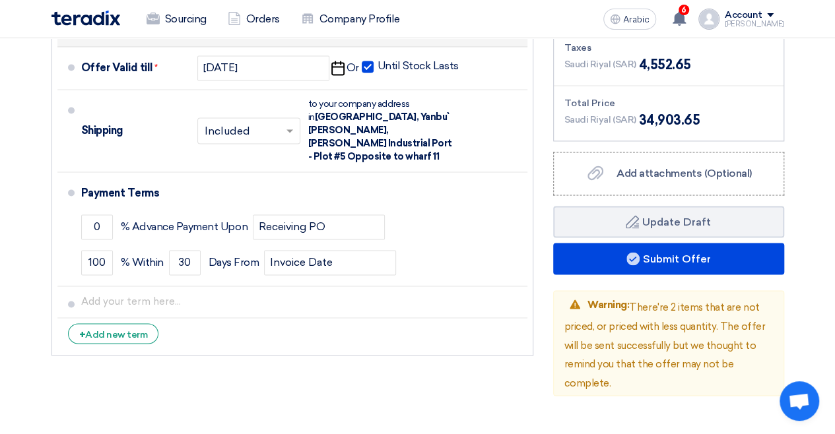
click at [434, 28] on span at bounding box center [430, 26] width 7 height 5
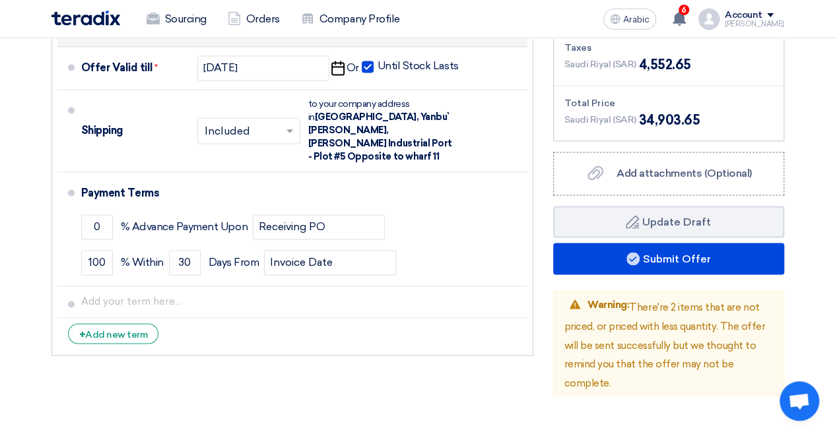
click at [440, 32] on span at bounding box center [432, 24] width 17 height 13
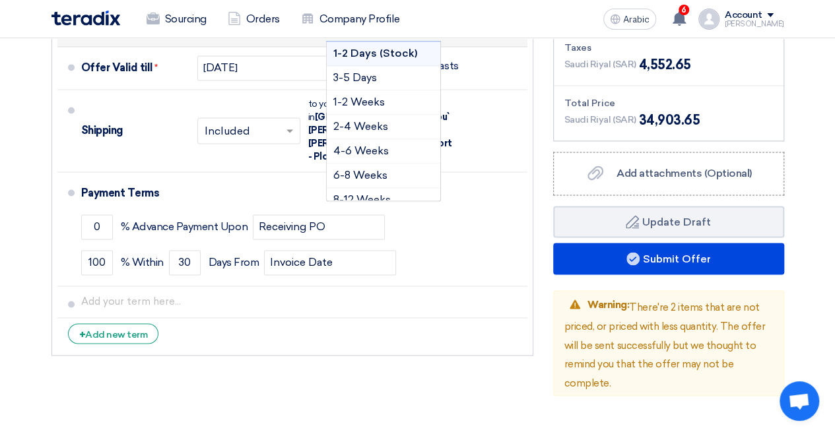
click at [440, 32] on span at bounding box center [432, 24] width 17 height 13
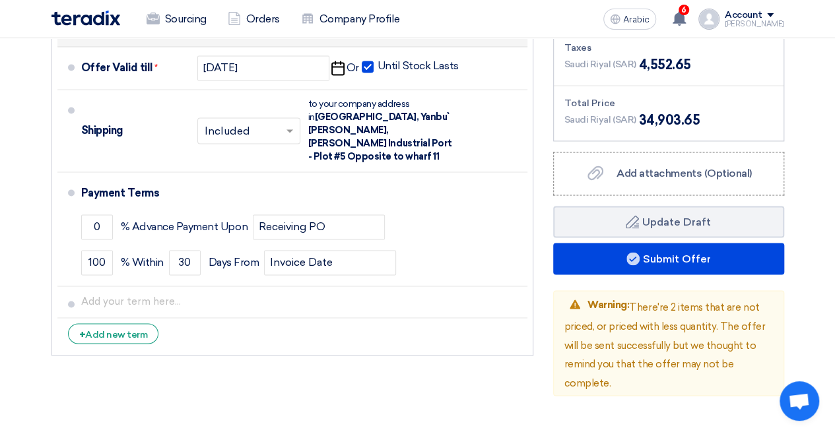
click at [57, 47] on li "Delivery Time * Choose delivery time... × One delivery time × Choose delivery t…" at bounding box center [292, 25] width 470 height 43
click at [68, 28] on span at bounding box center [71, 24] width 7 height 7
click at [315, 36] on input "text" at bounding box center [260, 26] width 110 height 19
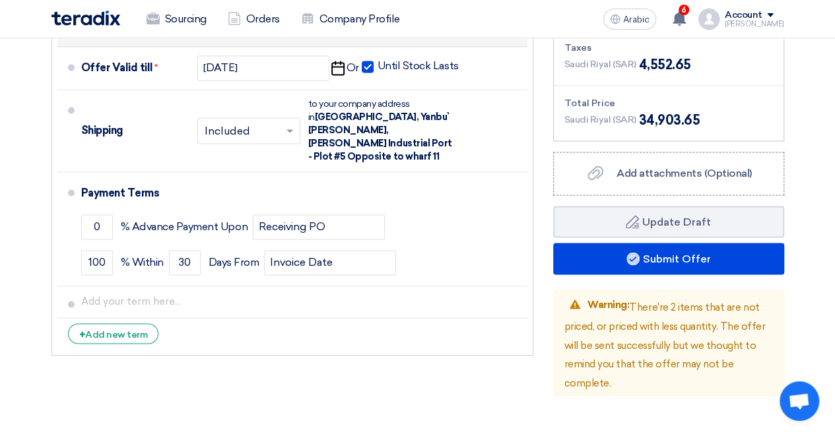
scroll to position [0, 1]
click at [299, 59] on font "Multiple delivery times" at bounding box center [262, 53] width 114 height 13
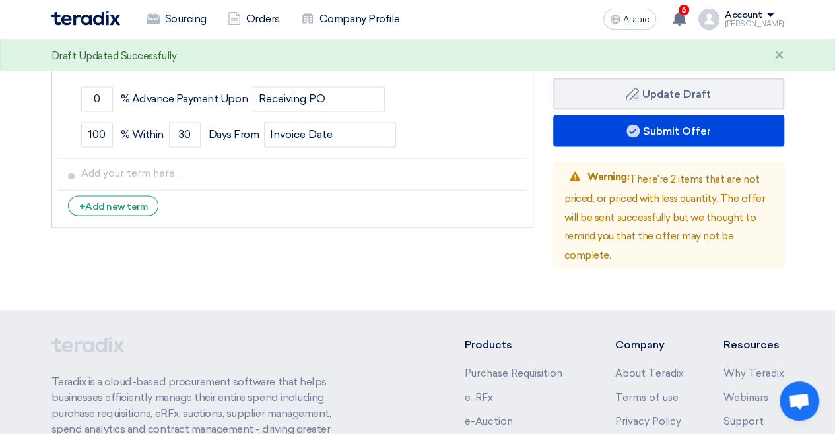
scroll to position [1056, 0]
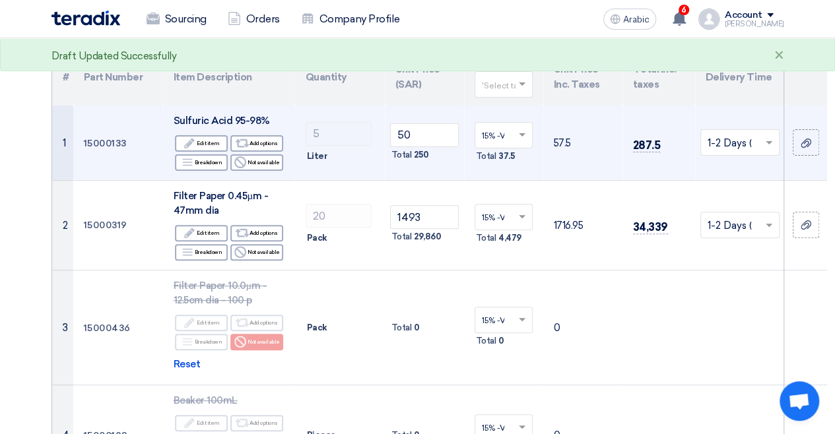
scroll to position [125, 77]
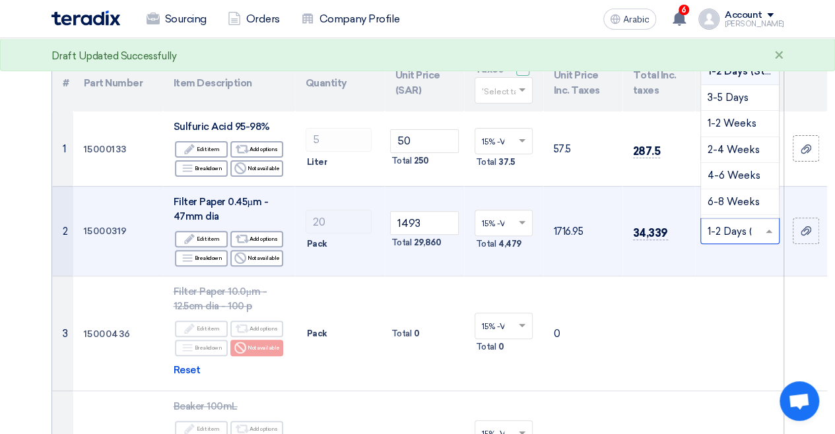
click at [759, 244] on input "text" at bounding box center [733, 233] width 51 height 22
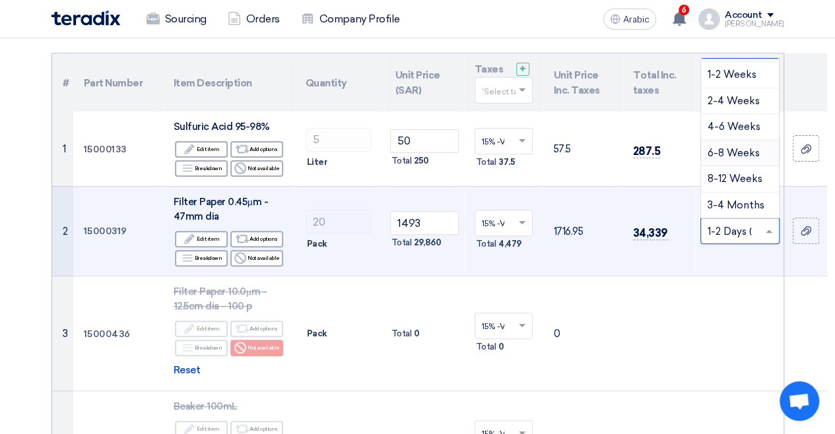
scroll to position [66, 0]
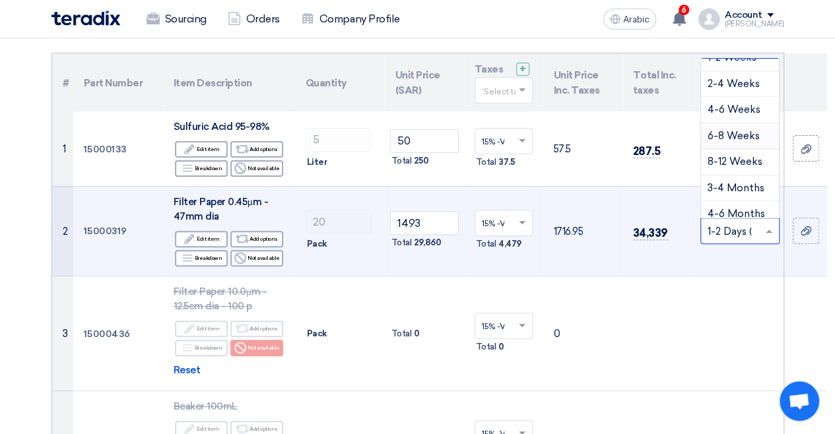
click at [760, 142] on font "6-8 Weeks" at bounding box center [734, 136] width 52 height 12
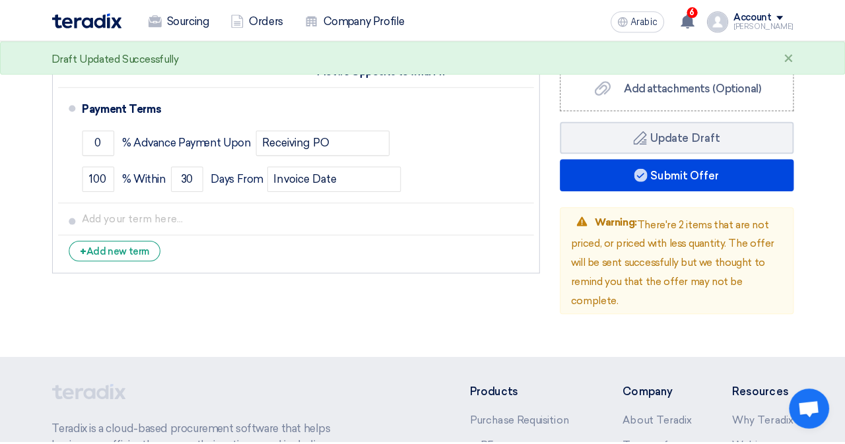
scroll to position [1115, 77]
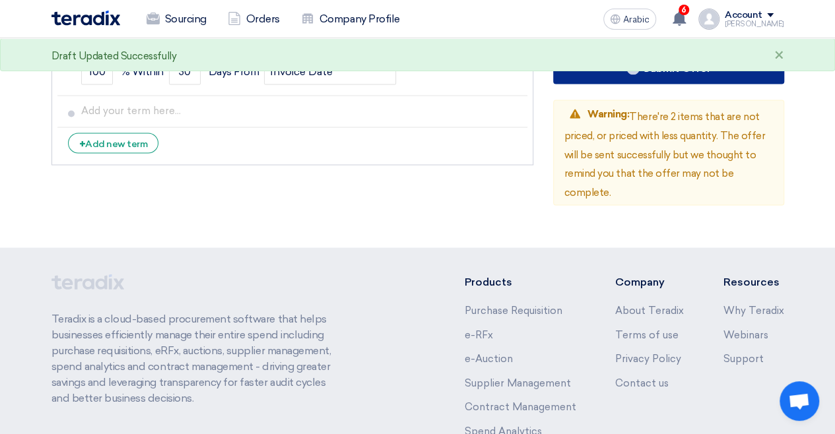
click at [704, 84] on button "Submit Offer" at bounding box center [668, 68] width 231 height 32
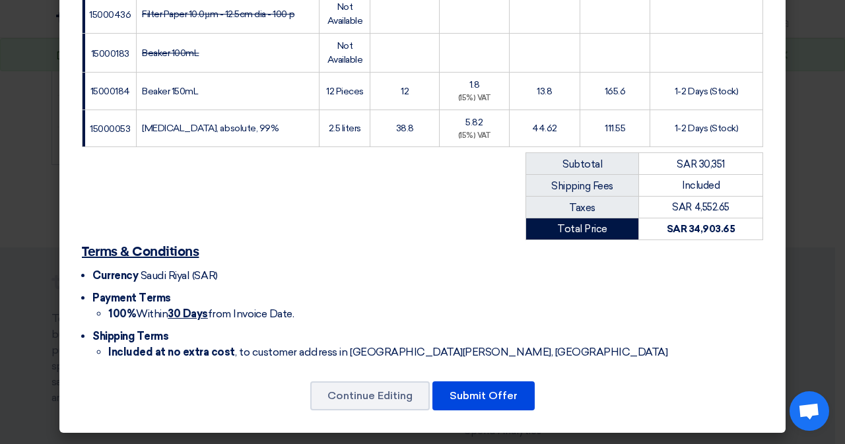
scroll to position [308, 0]
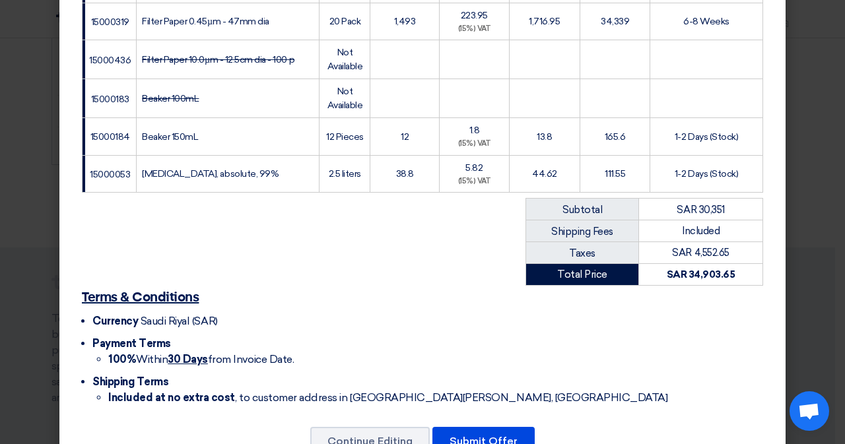
click at [217, 27] on font "Filter Paper 0.45µm - 47mm dia" at bounding box center [205, 21] width 127 height 11
click at [205, 40] on td "Filter Paper 0.45µm - 47mm dia" at bounding box center [228, 22] width 183 height 38
